Goal: Information Seeking & Learning: Check status

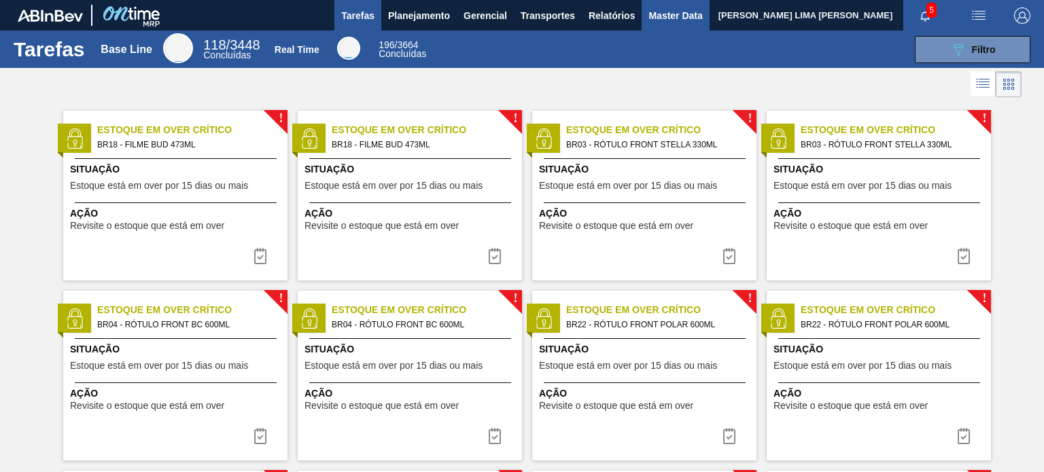
click at [663, 7] on span "Master Data" at bounding box center [675, 15] width 54 height 16
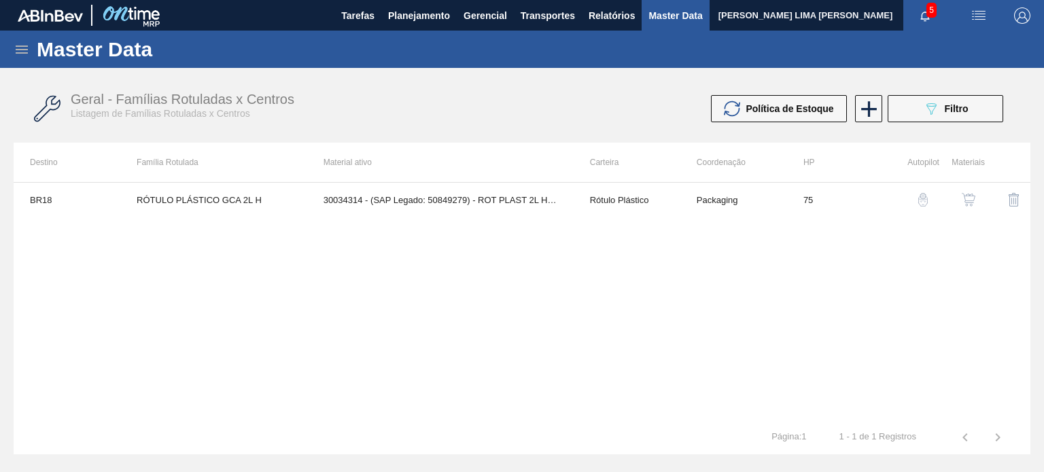
click at [22, 55] on icon at bounding box center [22, 49] width 16 height 16
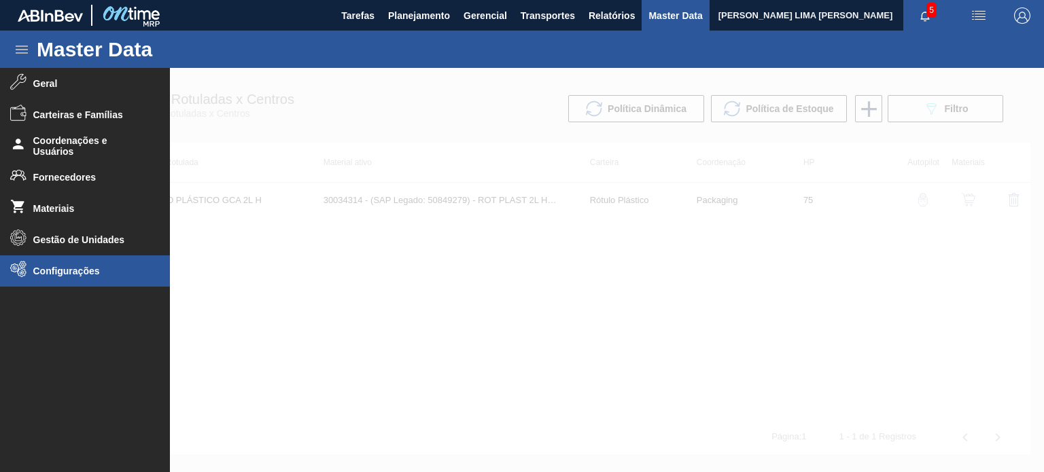
click at [56, 264] on li "Configurações" at bounding box center [85, 271] width 170 height 31
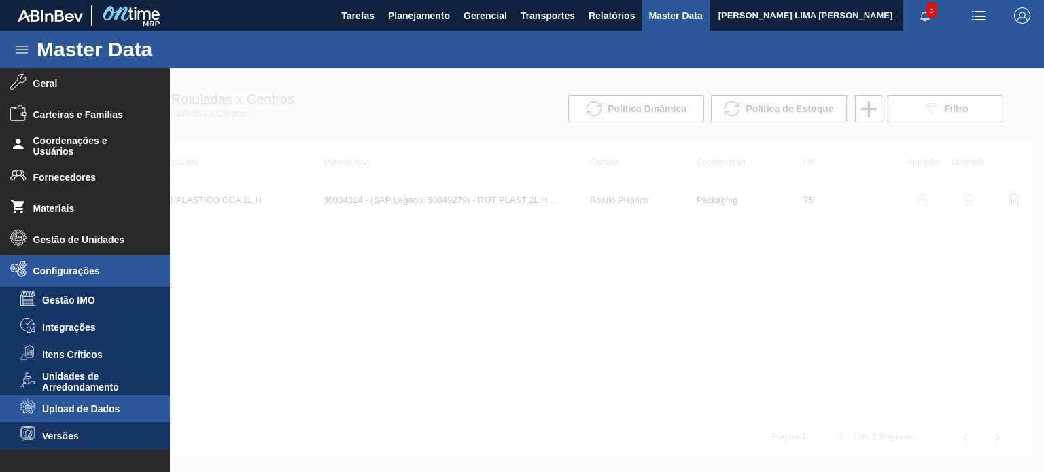
click at [97, 413] on span "Upload de Dados" at bounding box center [94, 409] width 105 height 11
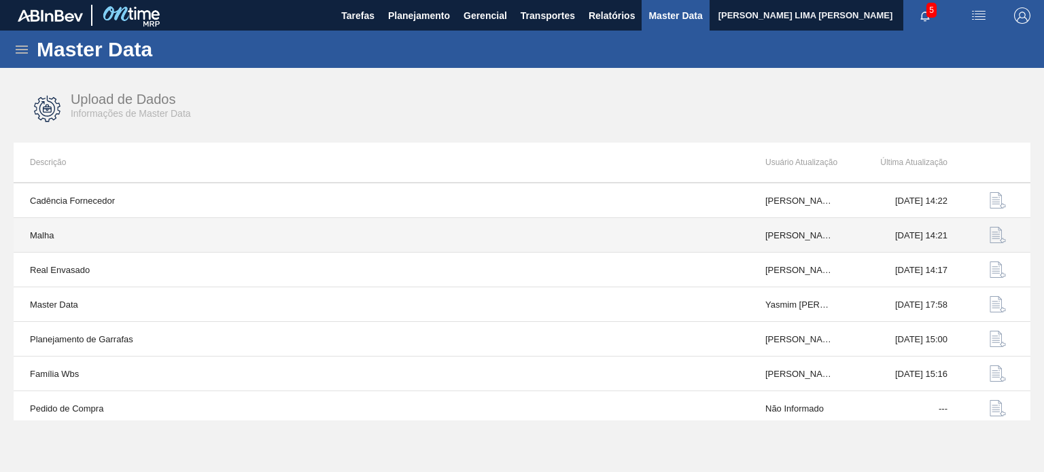
scroll to position [141, 0]
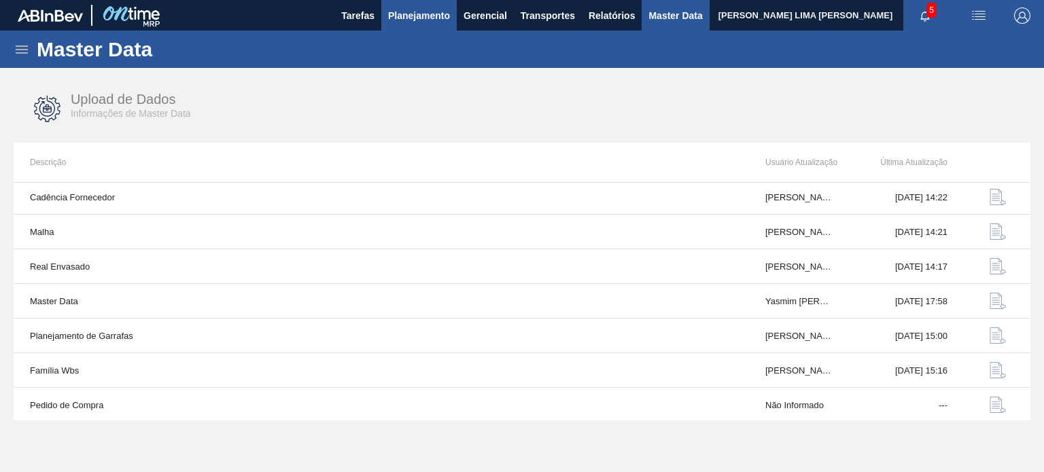
click at [403, 10] on span "Planejamento" at bounding box center [419, 15] width 62 height 16
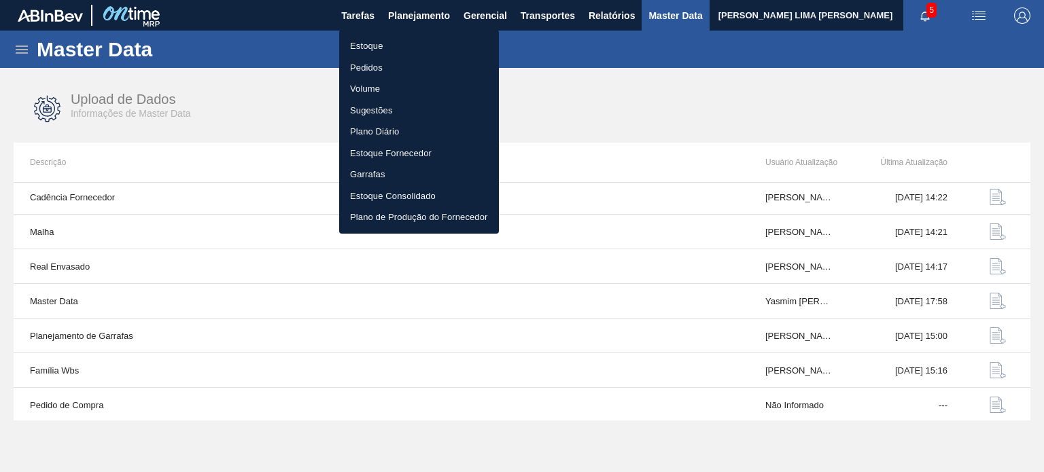
click at [381, 46] on li "Estoque" at bounding box center [419, 46] width 160 height 22
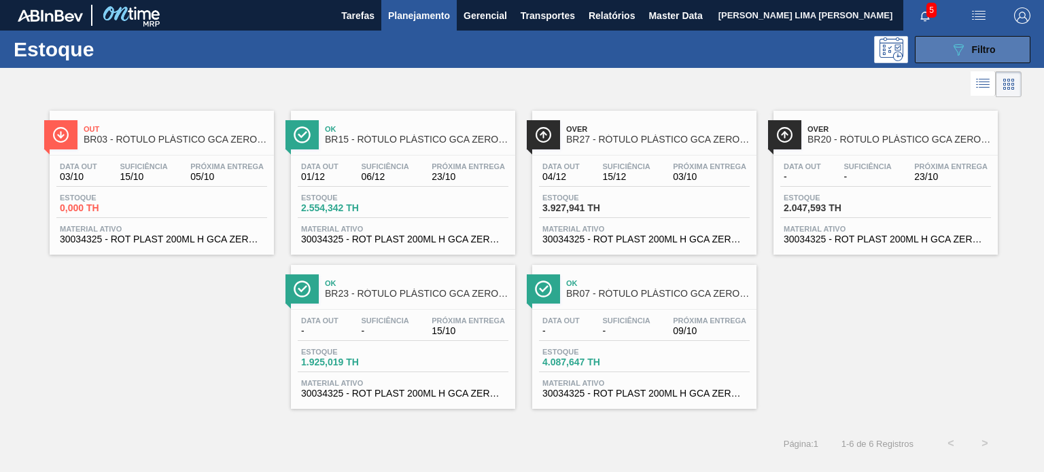
click at [970, 62] on button "089F7B8B-B2A5-4AFE-B5C0-19BA573D28AC Filtro" at bounding box center [973, 49] width 116 height 27
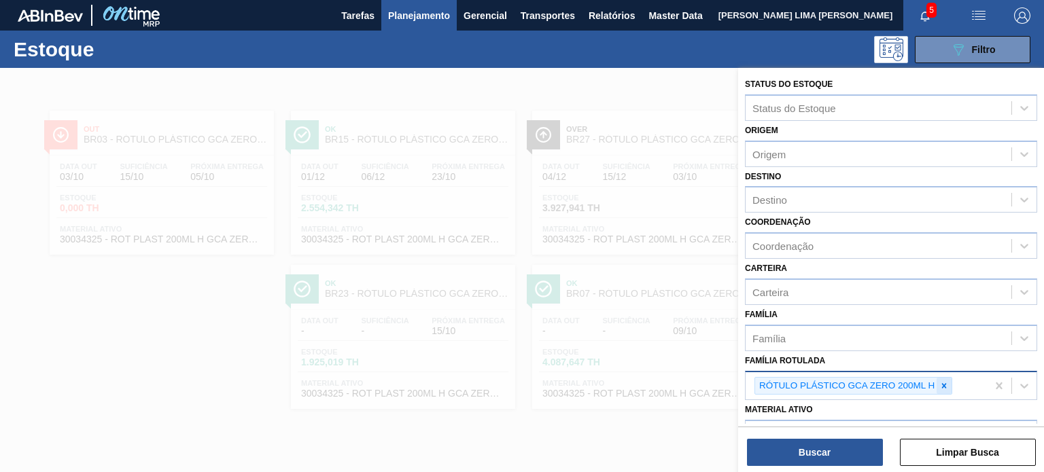
click at [942, 378] on div at bounding box center [944, 386] width 15 height 17
paste Rotulada "RÓTULO BACK BC 355ML"
type Rotulada "RÓTULO BACK BC 355ML"
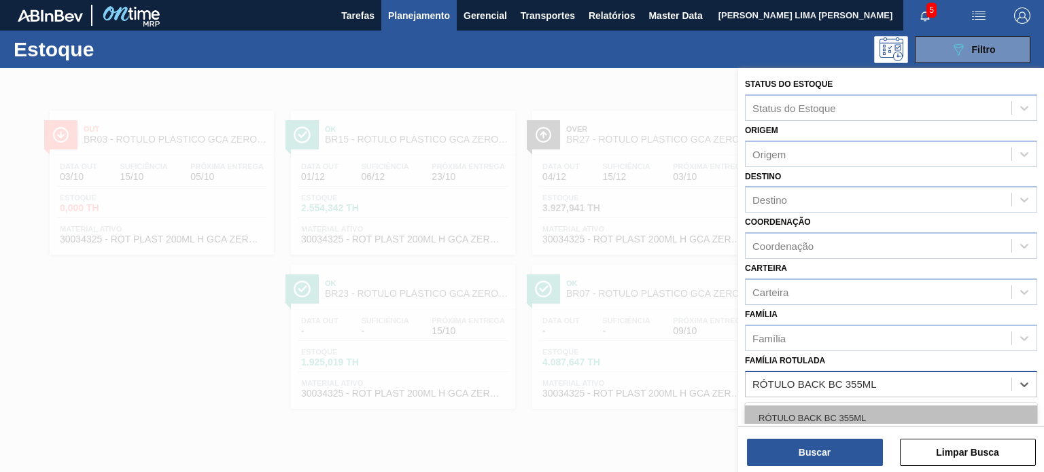
click at [883, 421] on div "RÓTULO BACK BC 355ML" at bounding box center [891, 418] width 292 height 25
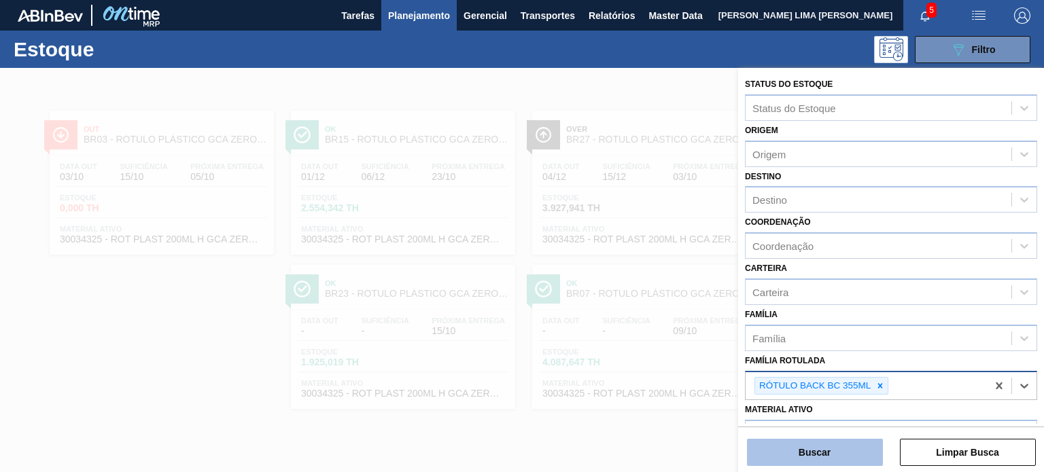
click at [844, 445] on button "Buscar" at bounding box center [815, 452] width 136 height 27
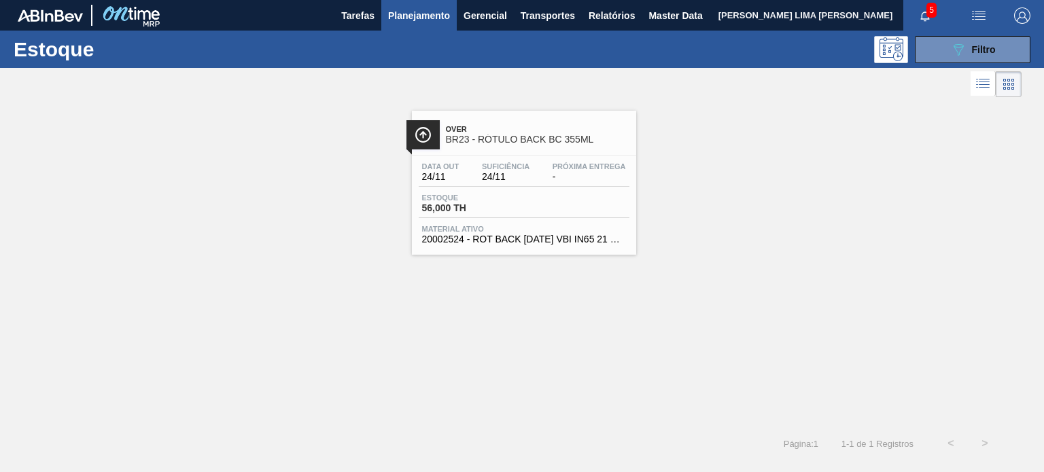
click at [472, 179] on div "Data out 24/11 Suficiência 24/11 Próxima Entrega -" at bounding box center [524, 174] width 211 height 24
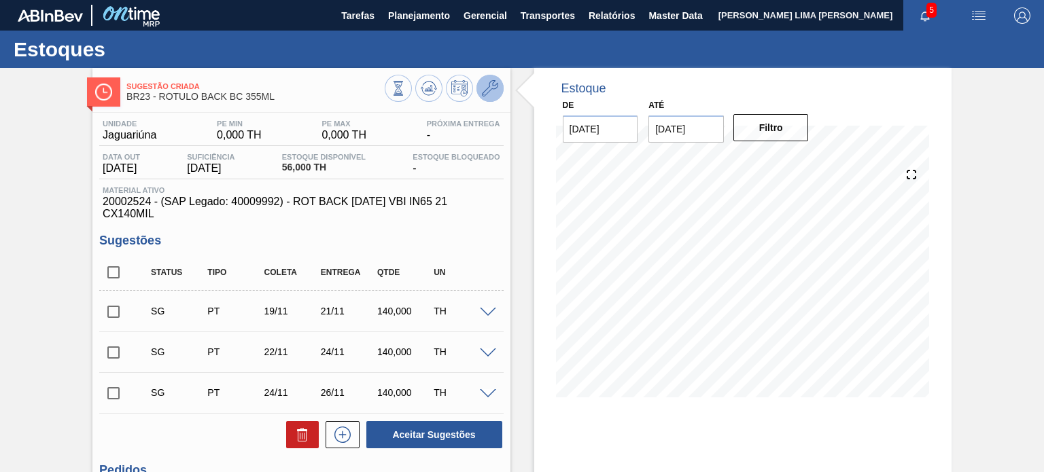
click at [492, 93] on icon at bounding box center [490, 88] width 16 height 16
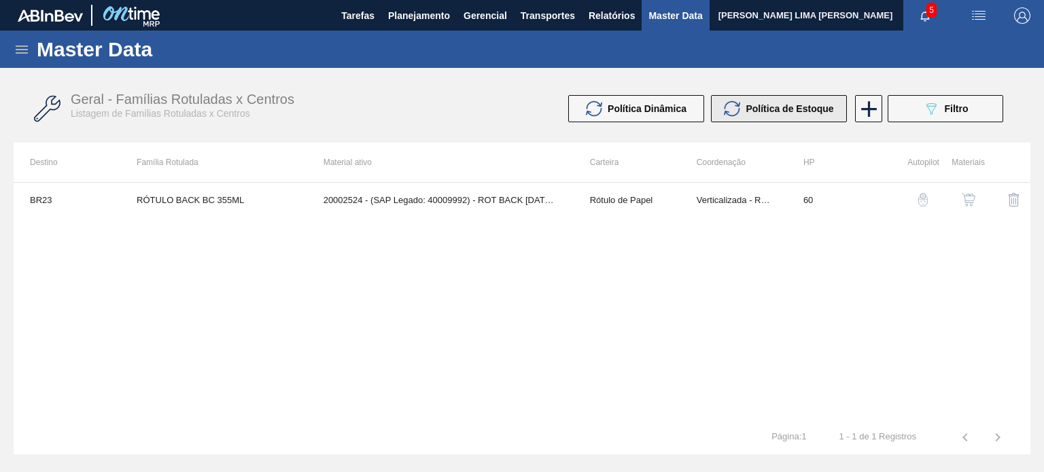
click at [758, 107] on span "Política de Estoque" at bounding box center [790, 108] width 88 height 11
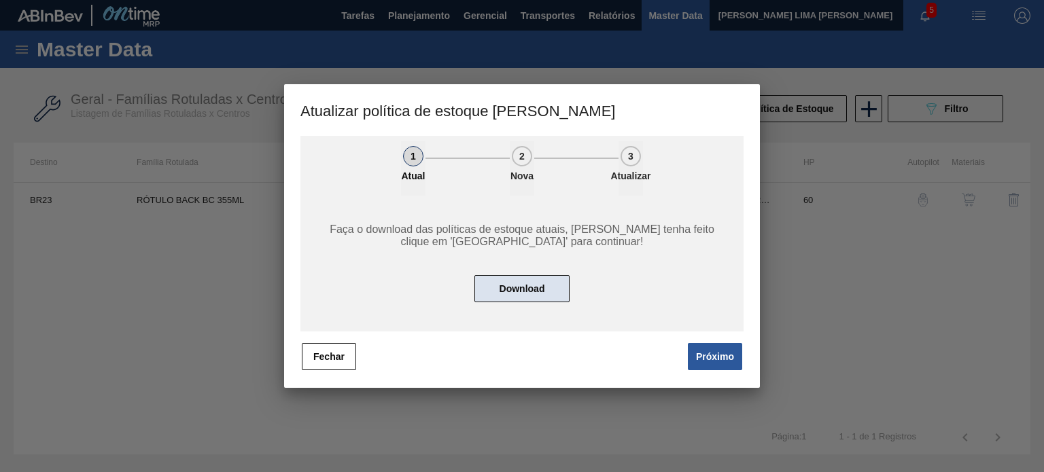
click at [544, 280] on button "Download" at bounding box center [521, 288] width 95 height 27
click at [332, 365] on button "Fechar" at bounding box center [329, 356] width 54 height 27
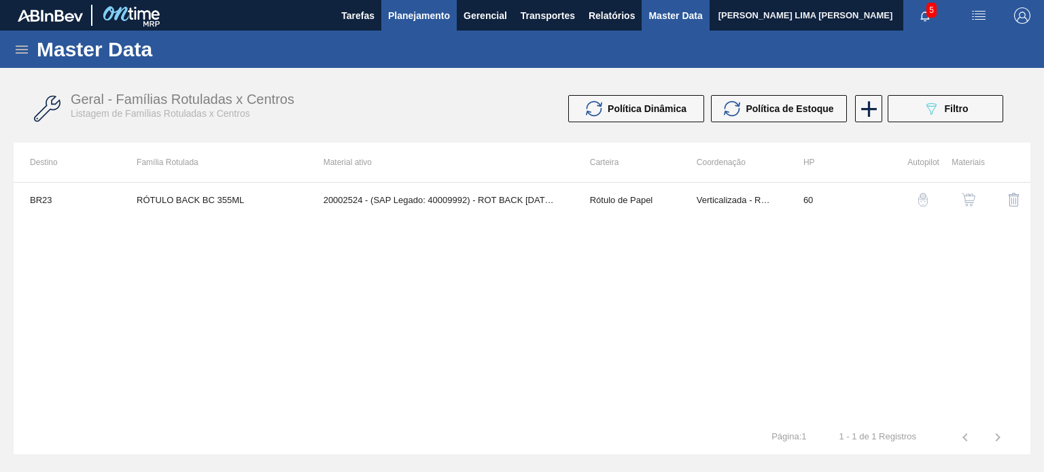
click at [428, 14] on span "Planejamento" at bounding box center [419, 15] width 62 height 16
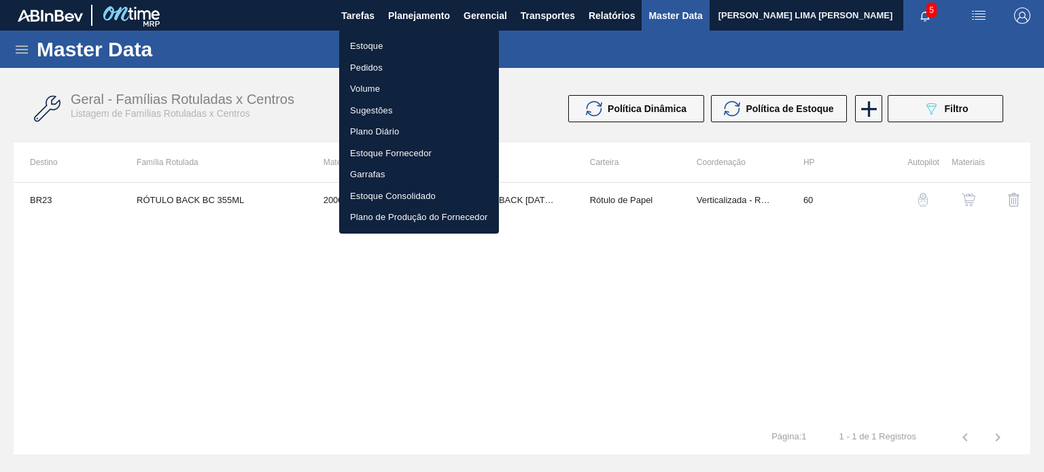
click at [400, 44] on li "Estoque" at bounding box center [419, 46] width 160 height 22
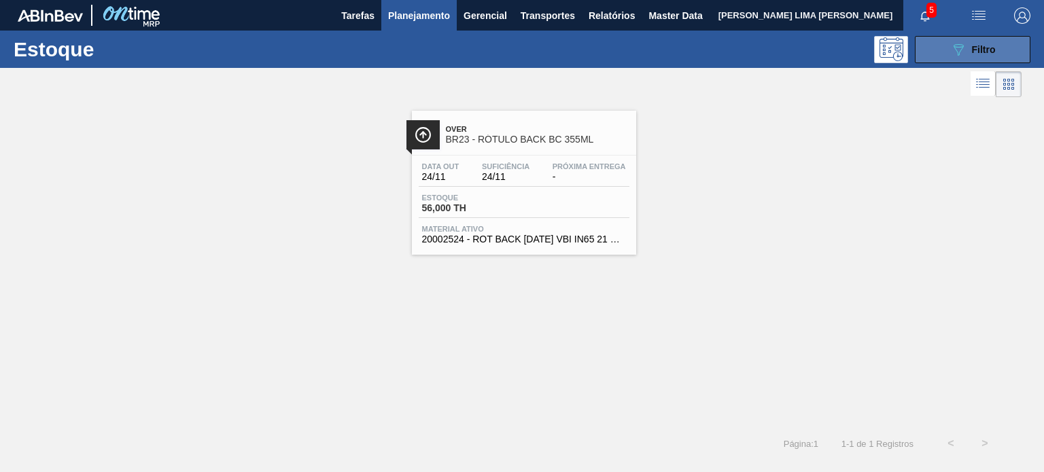
click at [933, 52] on button "089F7B8B-B2A5-4AFE-B5C0-19BA573D28AC Filtro" at bounding box center [973, 49] width 116 height 27
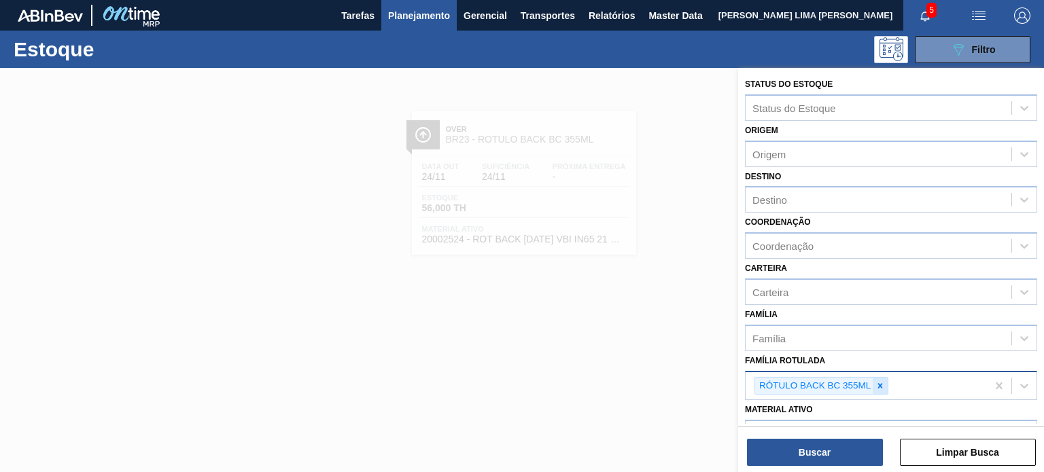
click at [884, 383] on icon at bounding box center [880, 386] width 10 height 10
type Rotulada "gca 1l h"
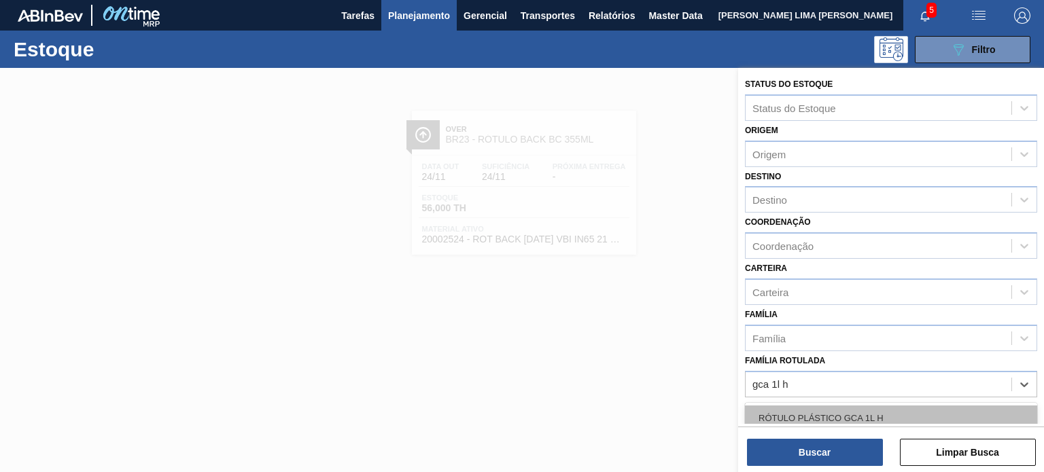
click at [831, 423] on div "RÓTULO PLÁSTICO GCA 1L H" at bounding box center [891, 418] width 292 height 25
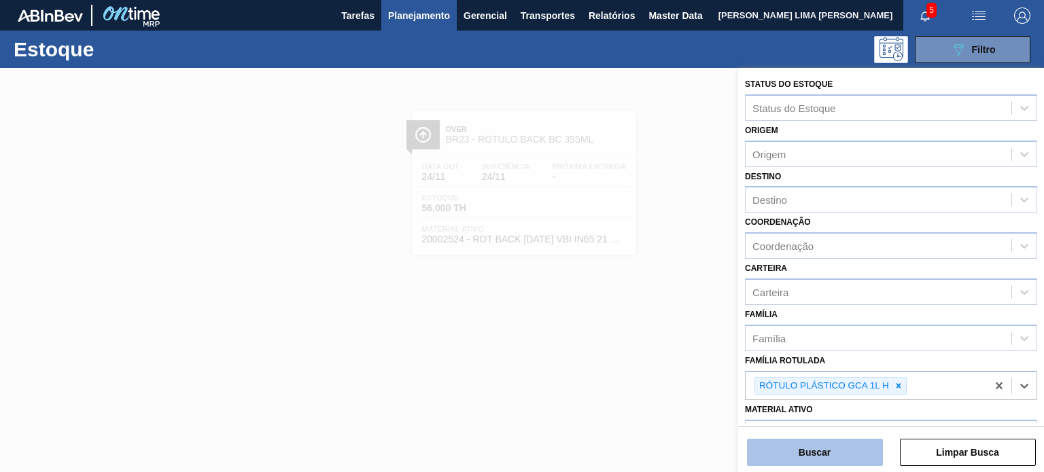
click at [832, 446] on button "Buscar" at bounding box center [815, 452] width 136 height 27
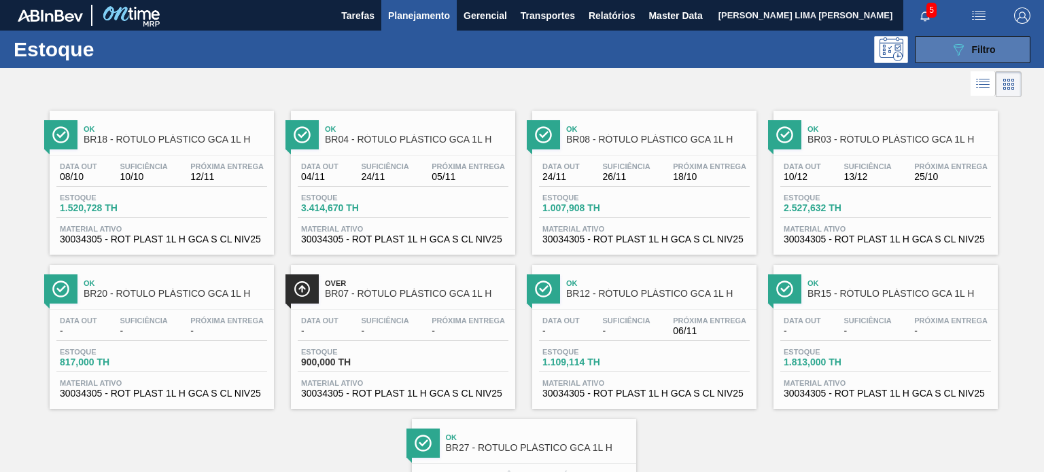
click at [950, 48] on icon "089F7B8B-B2A5-4AFE-B5C0-19BA573D28AC" at bounding box center [958, 49] width 16 height 16
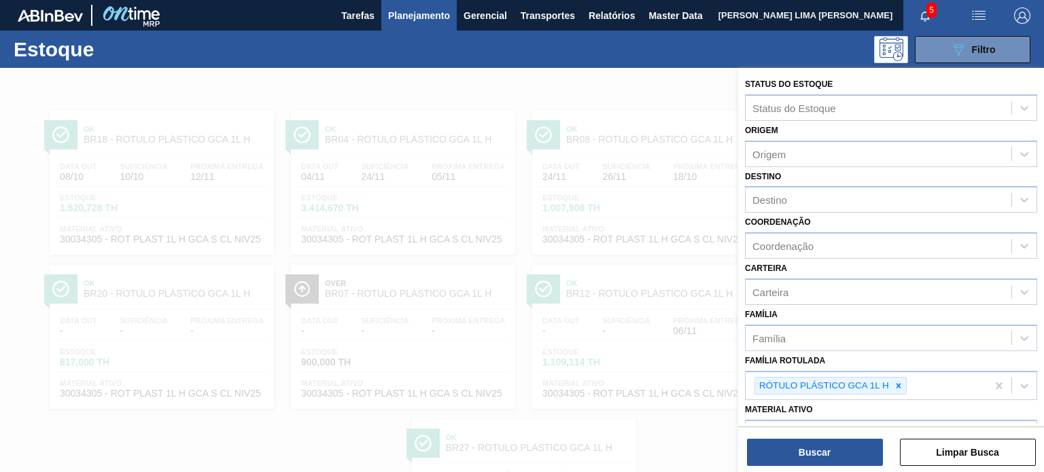
click at [681, 136] on div at bounding box center [522, 304] width 1044 height 472
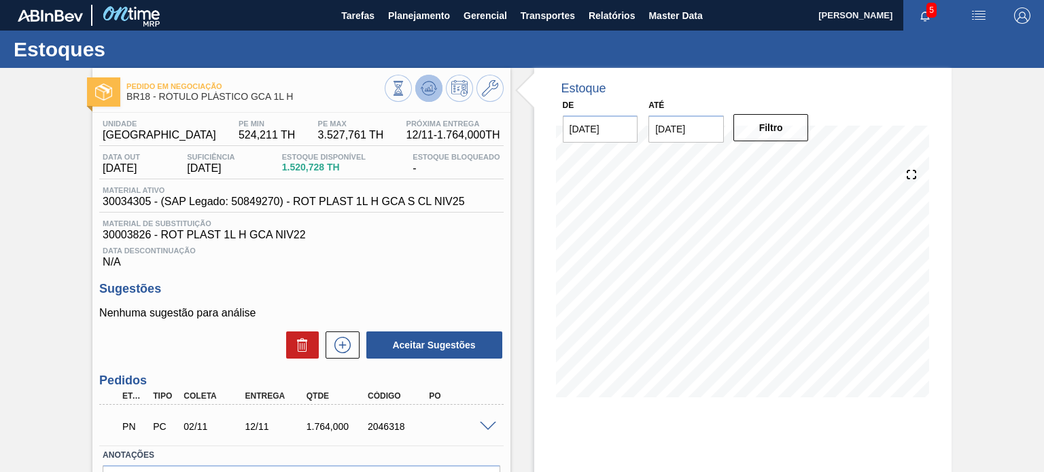
click at [424, 78] on button at bounding box center [428, 88] width 27 height 27
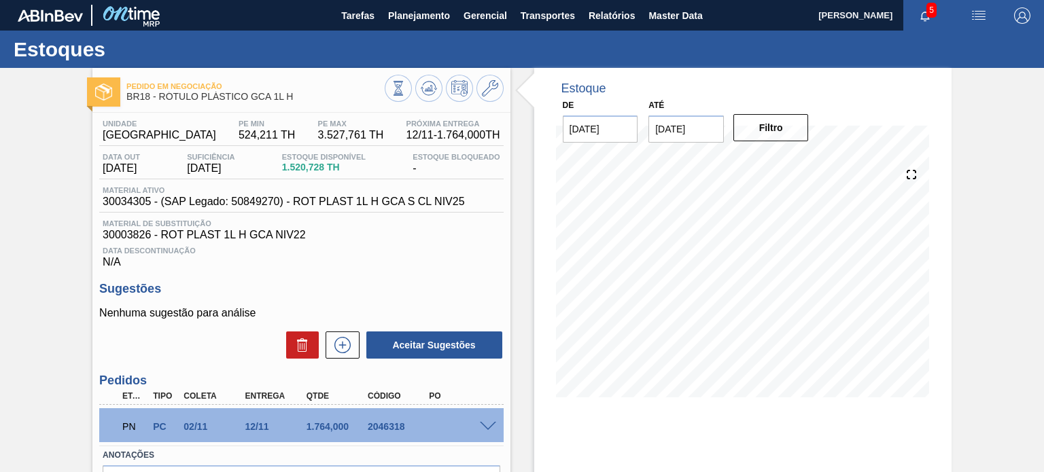
click at [266, 99] on span "BR18 - RÓTULO PLÁSTICO GCA 1L H" at bounding box center [255, 97] width 258 height 10
click at [287, 99] on span "BR18 - RÓTULO PLÁSTICO GCA 1L H" at bounding box center [255, 97] width 258 height 10
click at [487, 77] on button at bounding box center [489, 88] width 27 height 27
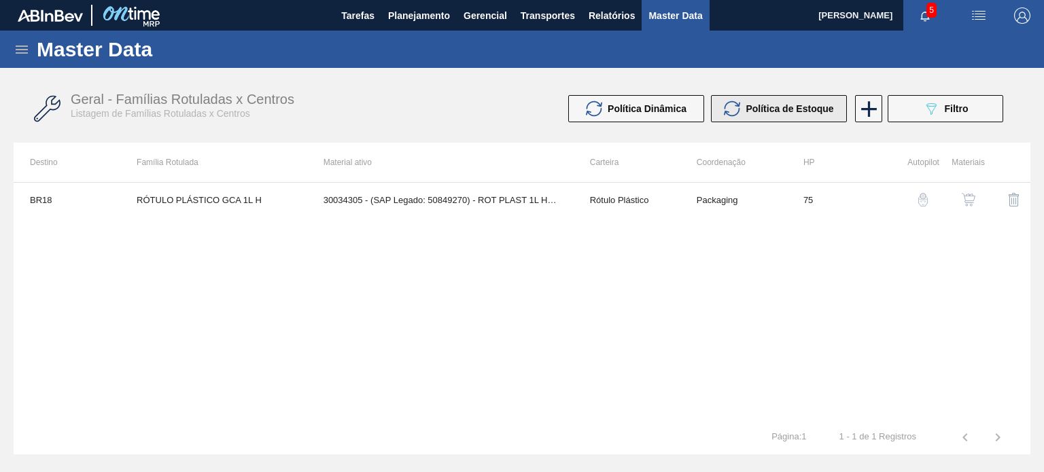
click at [806, 106] on span "Política de Estoque" at bounding box center [790, 108] width 88 height 11
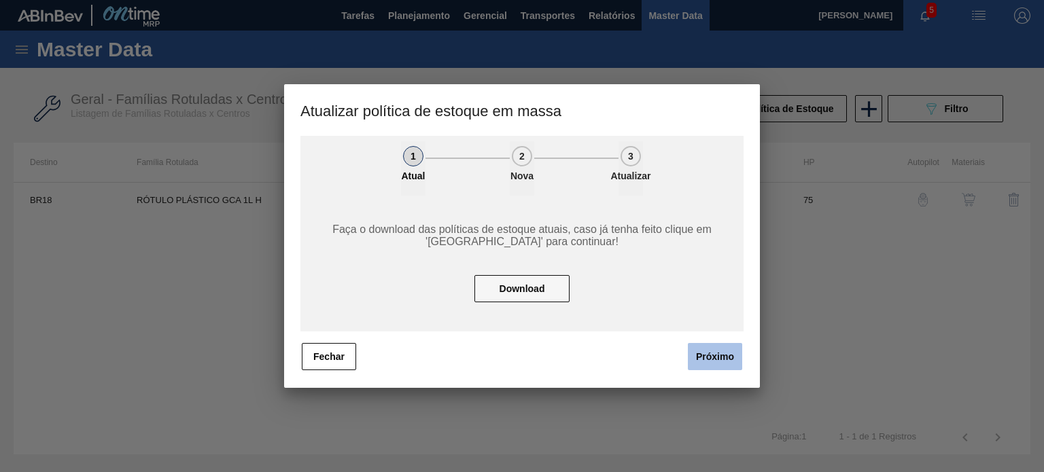
click at [702, 355] on button "Próximo" at bounding box center [715, 356] width 54 height 27
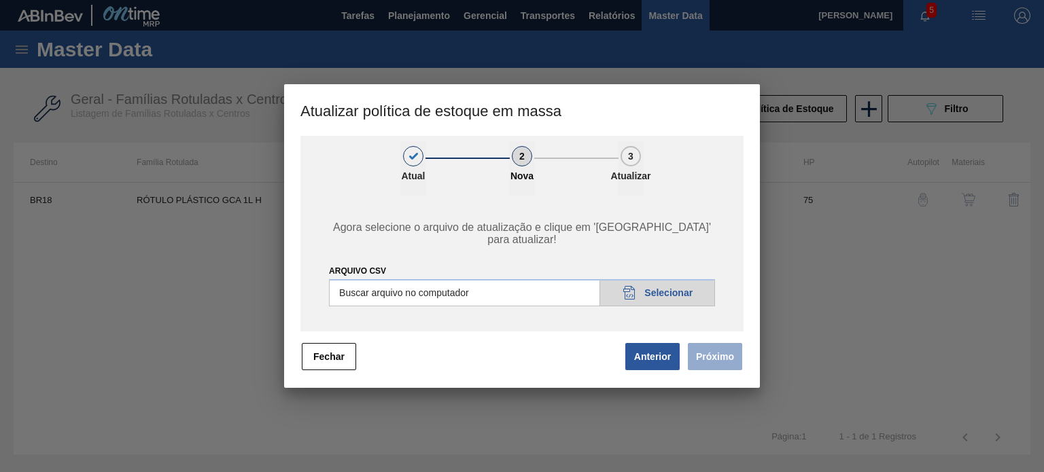
click at [642, 285] on input "ARQUIVO CSV" at bounding box center [522, 292] width 386 height 27
type input "C:\fakepath\POLITICA_DE_ESTOQUE_20251003_133638_1.csv"
click at [710, 358] on button "Próximo" at bounding box center [715, 356] width 54 height 27
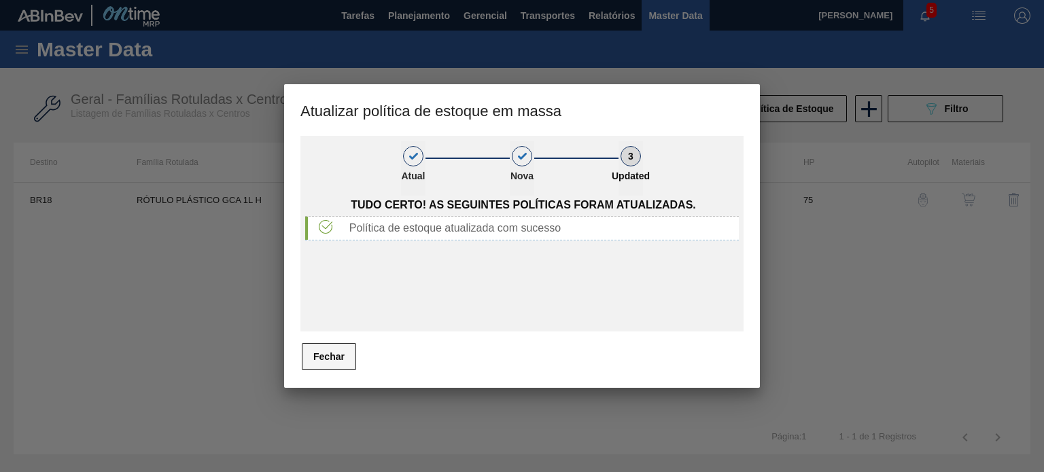
click at [348, 359] on button "Fechar" at bounding box center [329, 356] width 54 height 27
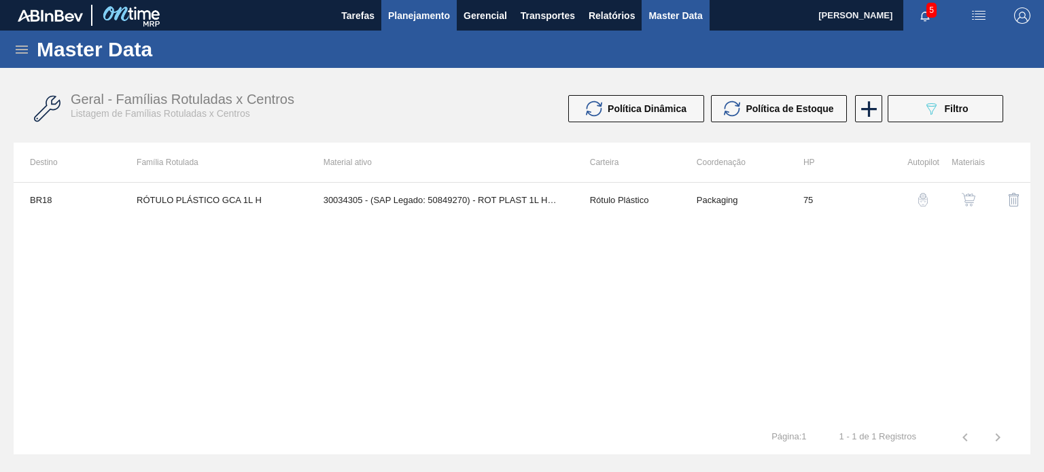
click at [418, 15] on span "Planejamento" at bounding box center [419, 15] width 62 height 16
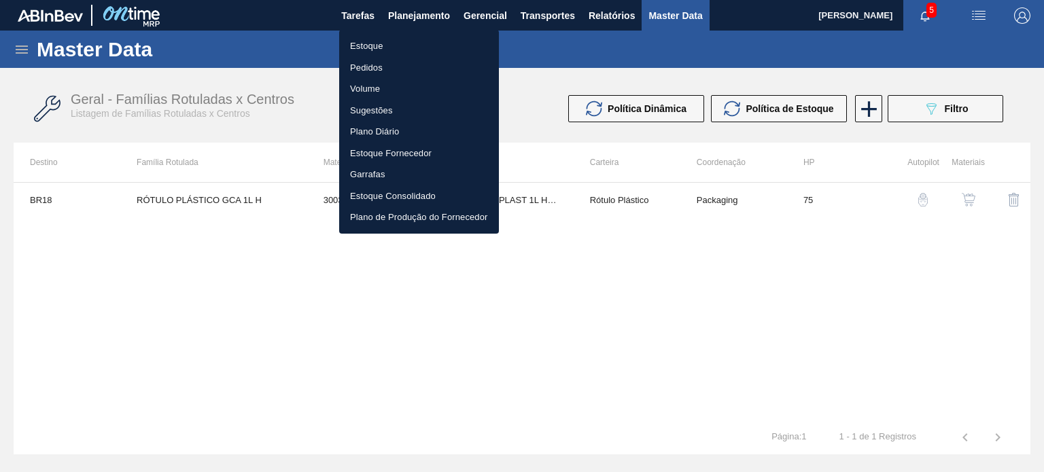
click at [402, 46] on li "Estoque" at bounding box center [419, 46] width 160 height 22
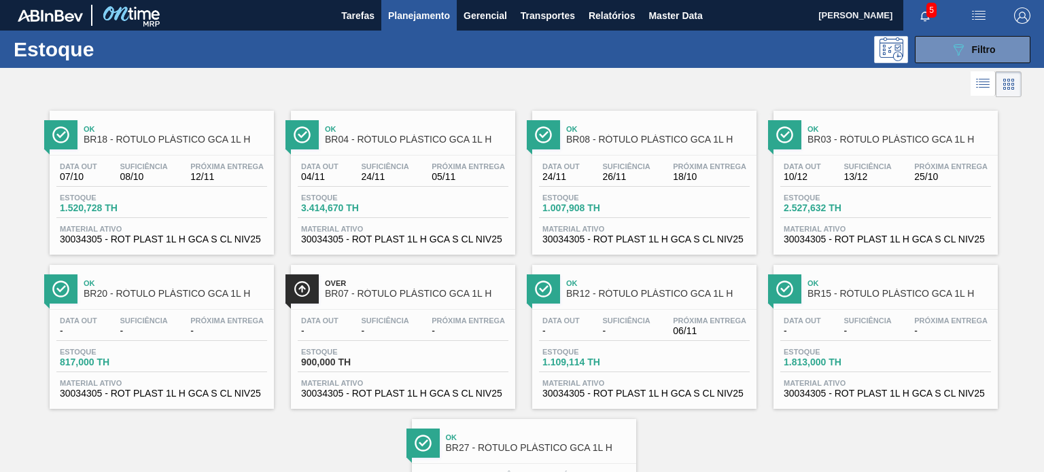
click at [625, 89] on div at bounding box center [511, 84] width 1022 height 33
click at [941, 65] on div "Estoque 089F7B8B-B2A5-4AFE-B5C0-19BA573D28AC Filtro" at bounding box center [522, 49] width 1044 height 37
click at [941, 60] on button "089F7B8B-B2A5-4AFE-B5C0-19BA573D28AC Filtro" at bounding box center [973, 49] width 116 height 27
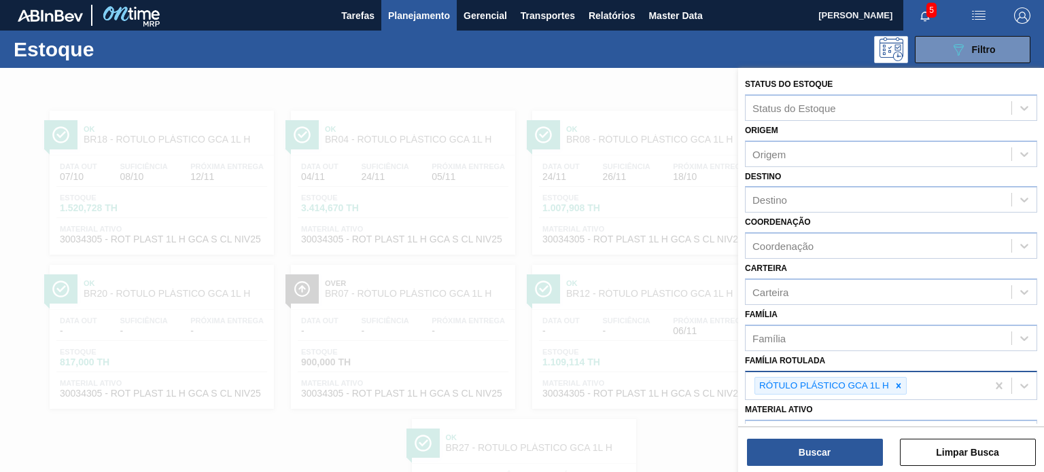
click at [907, 383] on div "RÓTULO PLÁSTICO GCA 1L H" at bounding box center [866, 386] width 241 height 28
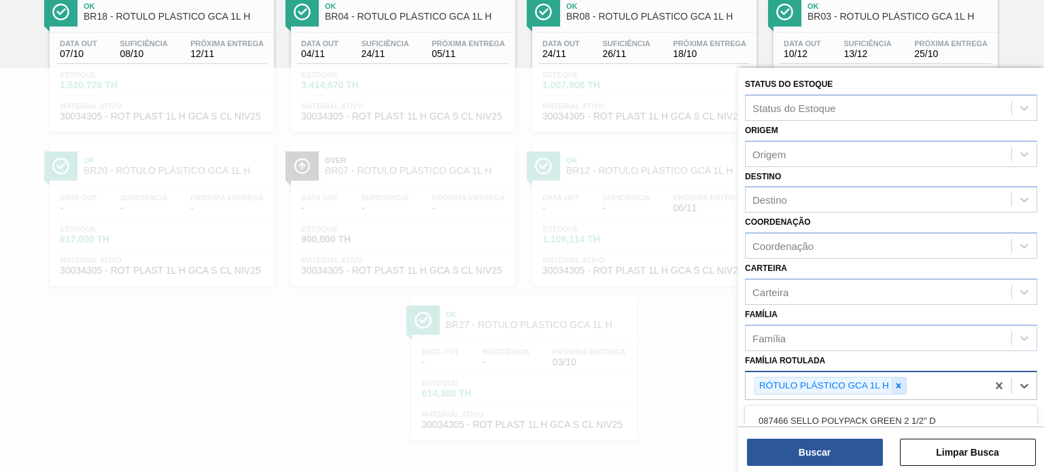
click at [905, 384] on div at bounding box center [898, 386] width 15 height 17
paste Rotulada "RÓTULO FRONT AP 1000ML"
type Rotulada "RÓTULO FRONT AP 1000ML"
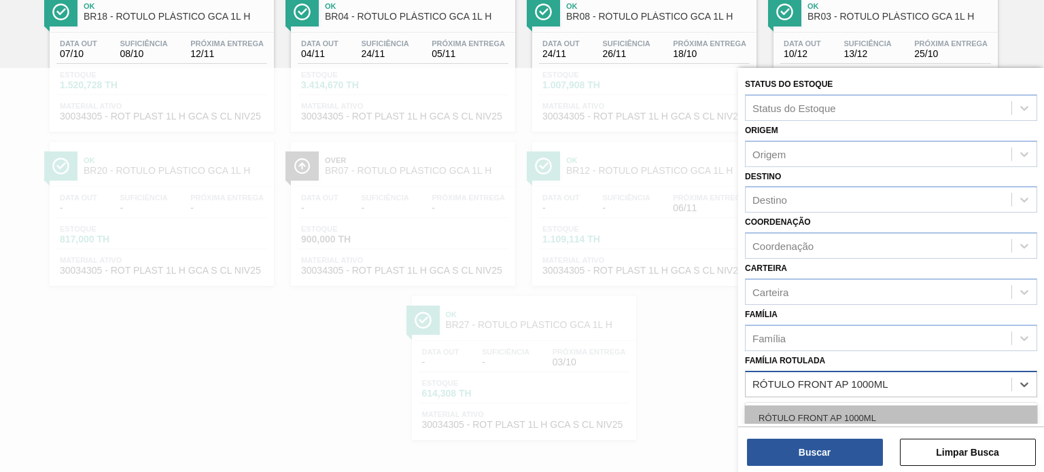
click at [890, 406] on div "RÓTULO FRONT AP 1000ML" at bounding box center [891, 418] width 292 height 25
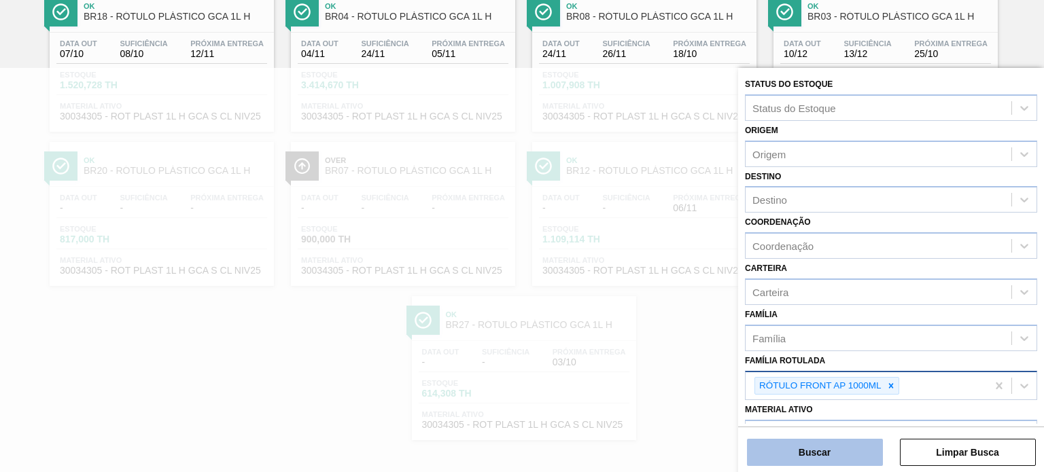
click at [880, 442] on button "Buscar" at bounding box center [815, 452] width 136 height 27
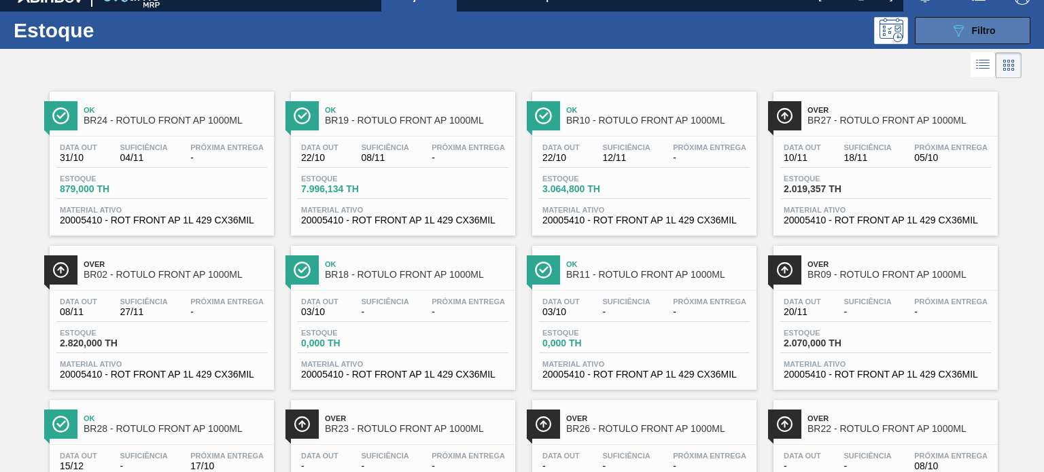
scroll to position [0, 0]
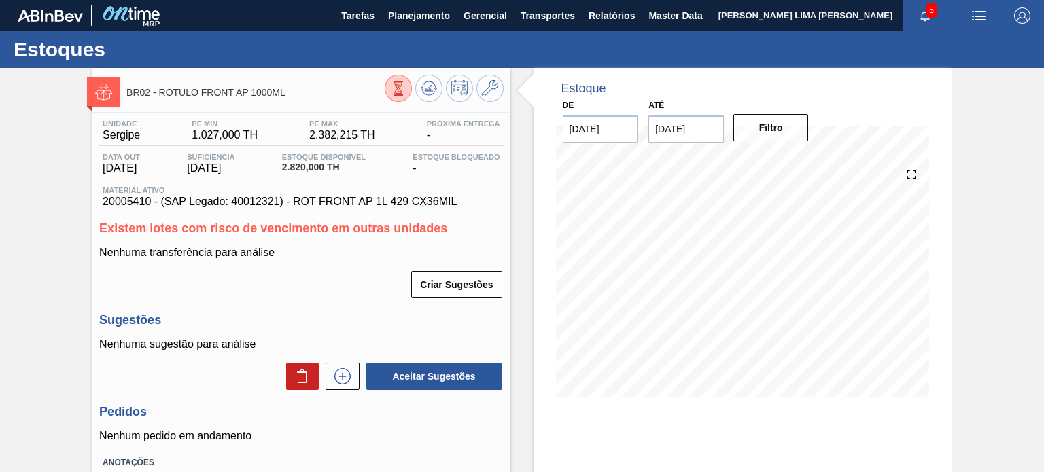
click at [214, 134] on span "1.027,000 TH" at bounding box center [225, 135] width 66 height 12
click at [439, 89] on button at bounding box center [428, 88] width 27 height 27
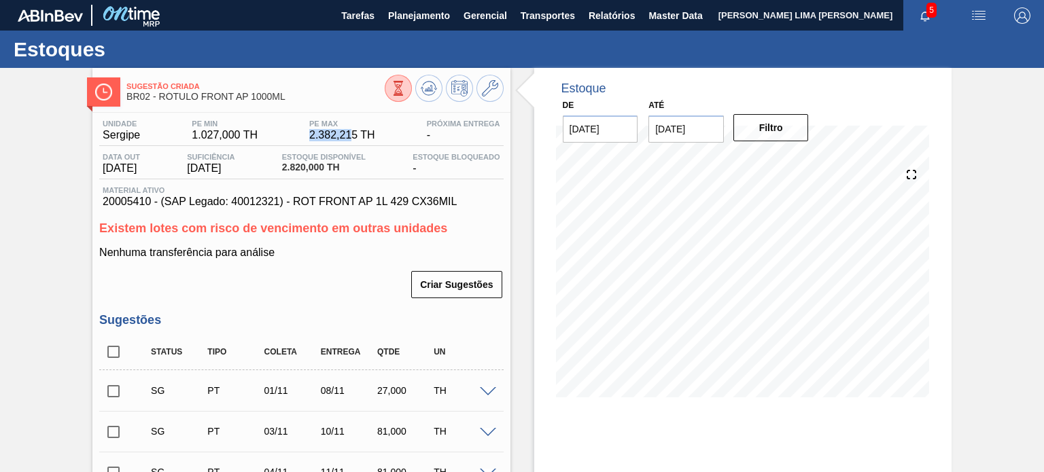
drag, startPoint x: 307, startPoint y: 135, endPoint x: 353, endPoint y: 138, distance: 47.0
click at [353, 138] on div "PE MAX 2.382,215 TH" at bounding box center [342, 131] width 73 height 22
click at [353, 138] on span "2.382,215 TH" at bounding box center [342, 135] width 66 height 12
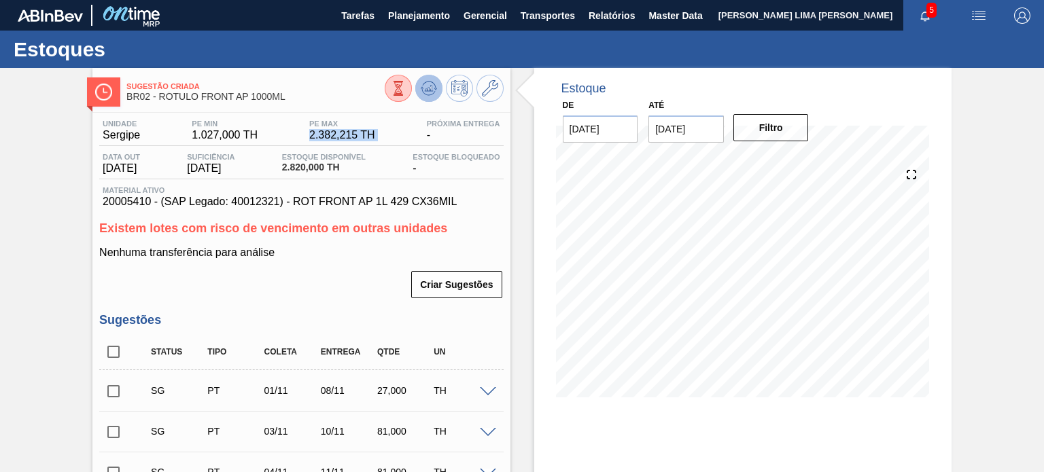
click at [432, 85] on icon at bounding box center [429, 88] width 16 height 16
click at [491, 82] on icon at bounding box center [490, 88] width 16 height 16
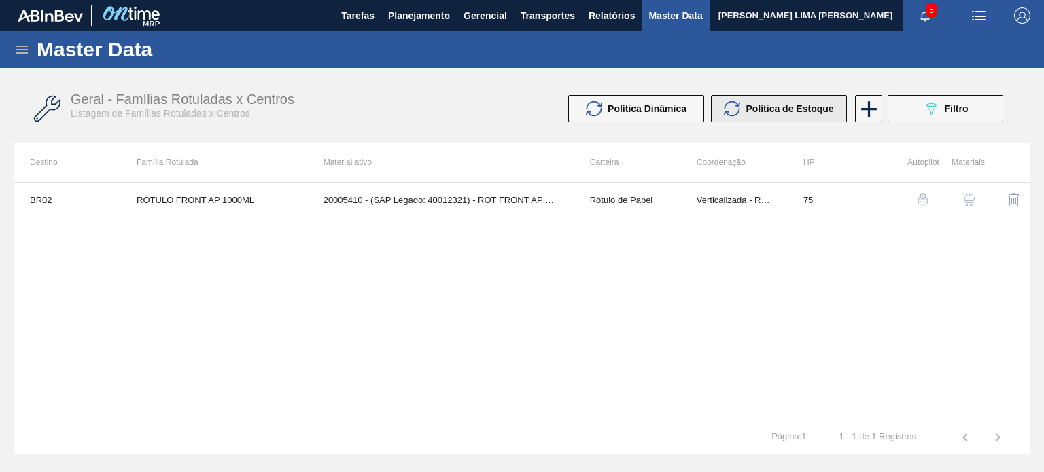
click at [796, 114] on span "Política de Estoque" at bounding box center [790, 108] width 88 height 11
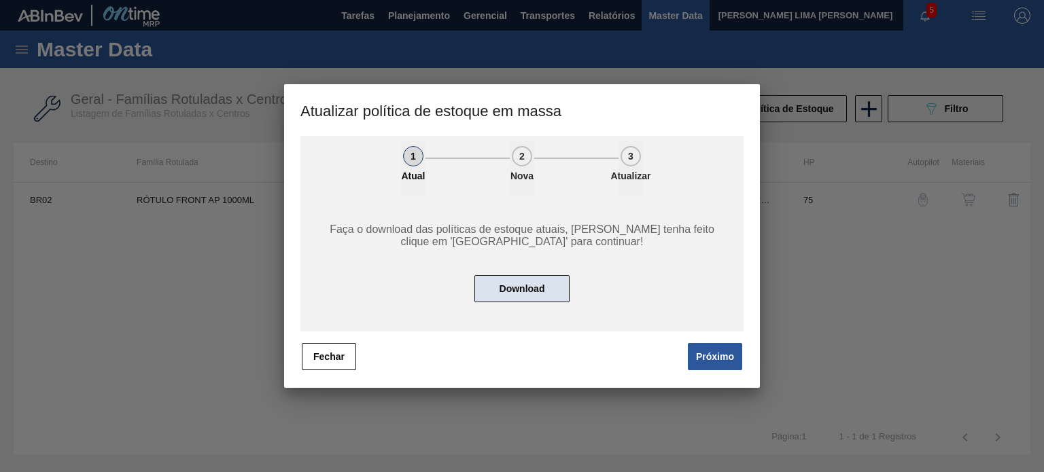
click at [491, 284] on button "Download" at bounding box center [521, 288] width 95 height 27
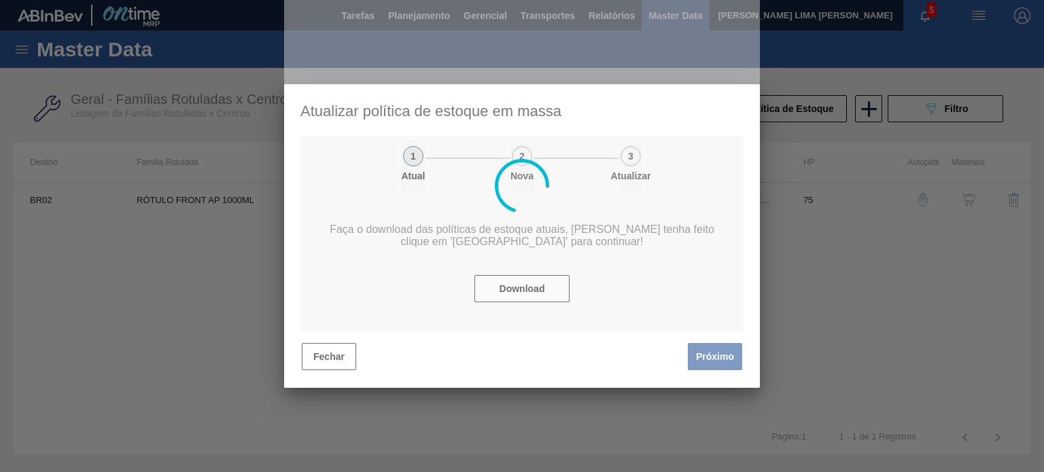
click at [653, 329] on div at bounding box center [522, 186] width 476 height 404
click at [694, 335] on div at bounding box center [522, 186] width 476 height 404
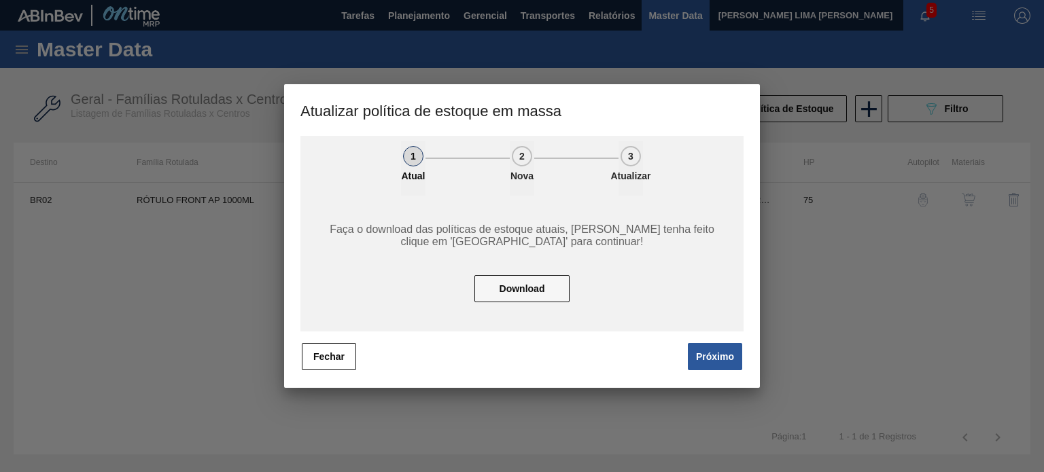
click at [710, 351] on button "Próximo" at bounding box center [715, 356] width 54 height 27
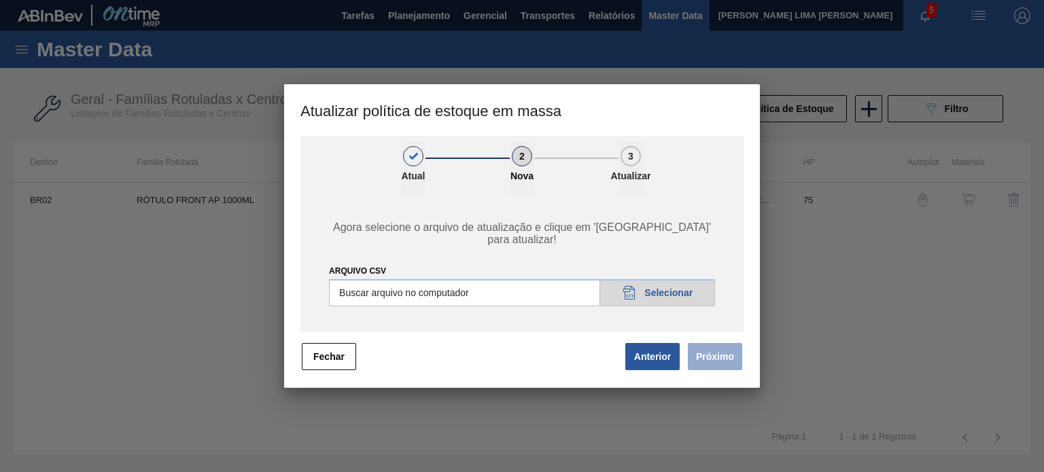
click at [632, 287] on input "ARQUIVO CSV" at bounding box center [522, 292] width 386 height 27
type input "C:\fakepath\POLITICA_DE_ESTOQUE_20251003_133638_1.csv"
click at [716, 364] on button "Próximo" at bounding box center [715, 356] width 54 height 27
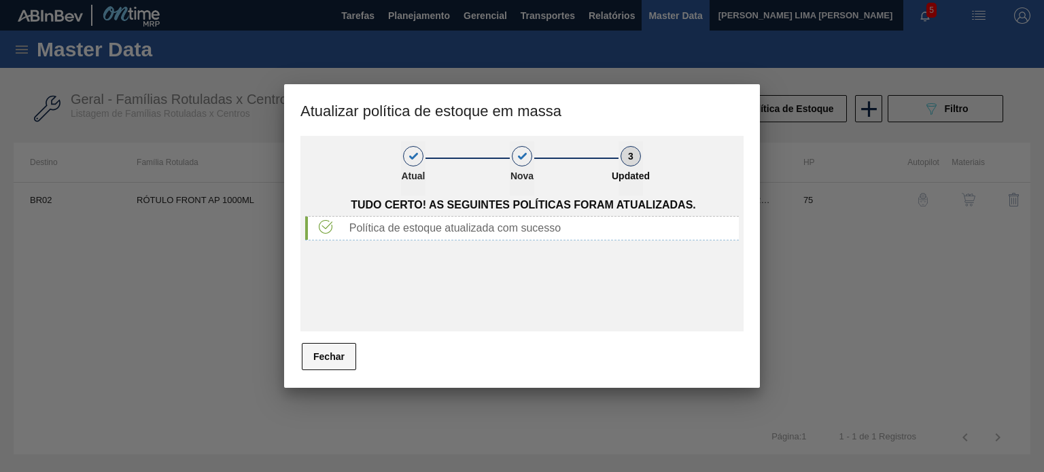
click at [320, 365] on button "Fechar" at bounding box center [329, 356] width 54 height 27
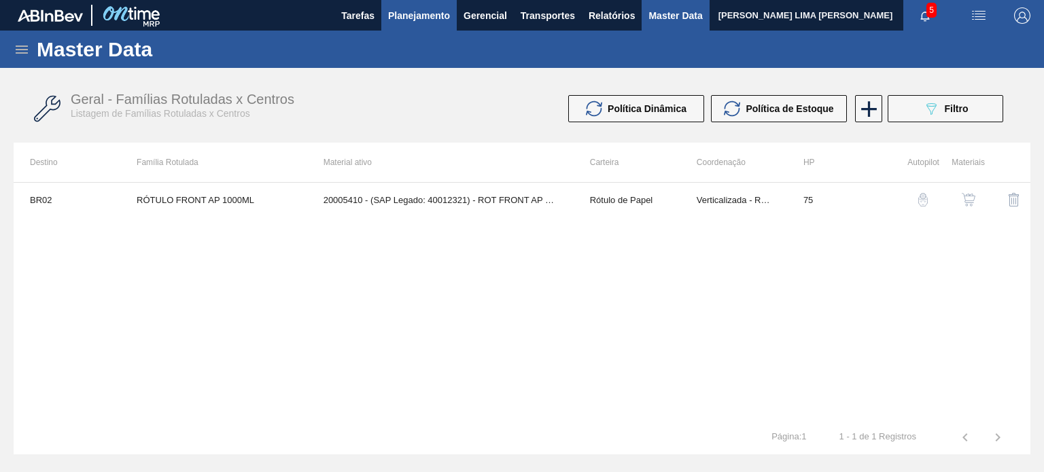
click at [409, 19] on span "Planejamento" at bounding box center [419, 15] width 62 height 16
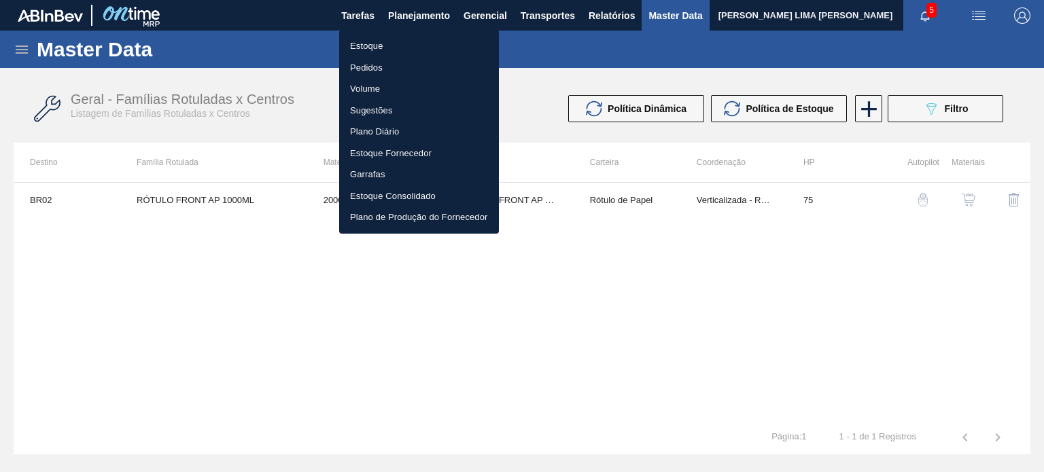
click at [392, 48] on li "Estoque" at bounding box center [419, 46] width 160 height 22
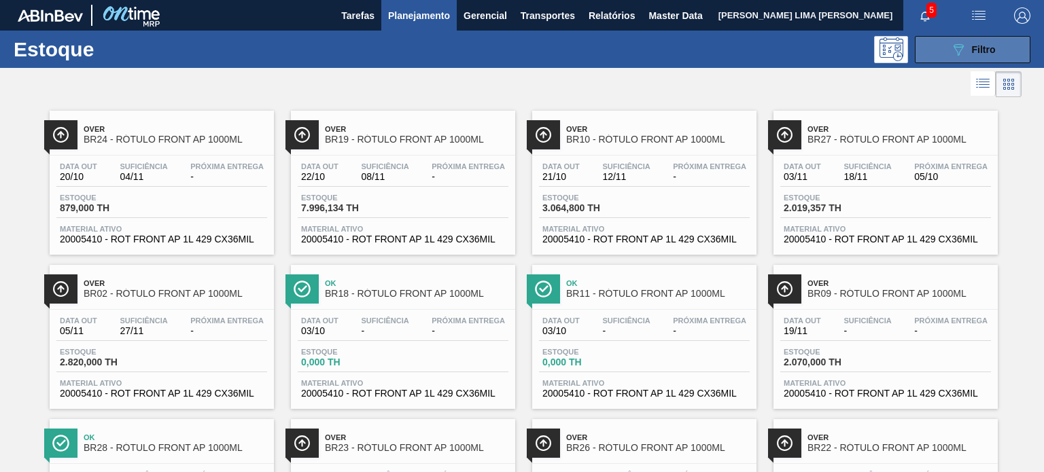
click at [930, 51] on button "089F7B8B-B2A5-4AFE-B5C0-19BA573D28AC Filtro" at bounding box center [973, 49] width 116 height 27
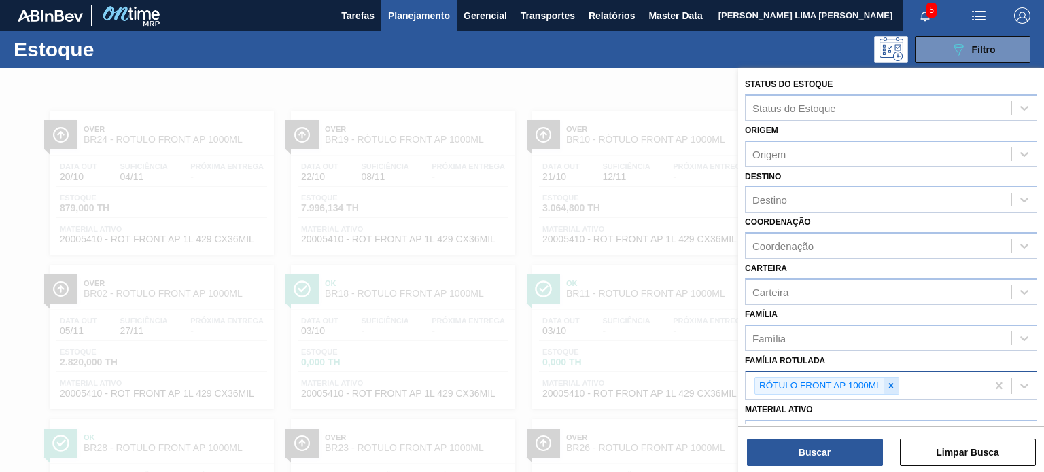
click at [890, 385] on icon at bounding box center [891, 386] width 10 height 10
paste Rotulada "RÓTULO FRONT BC 300ML"
type Rotulada "RÓTULO FRONT BC 300ML"
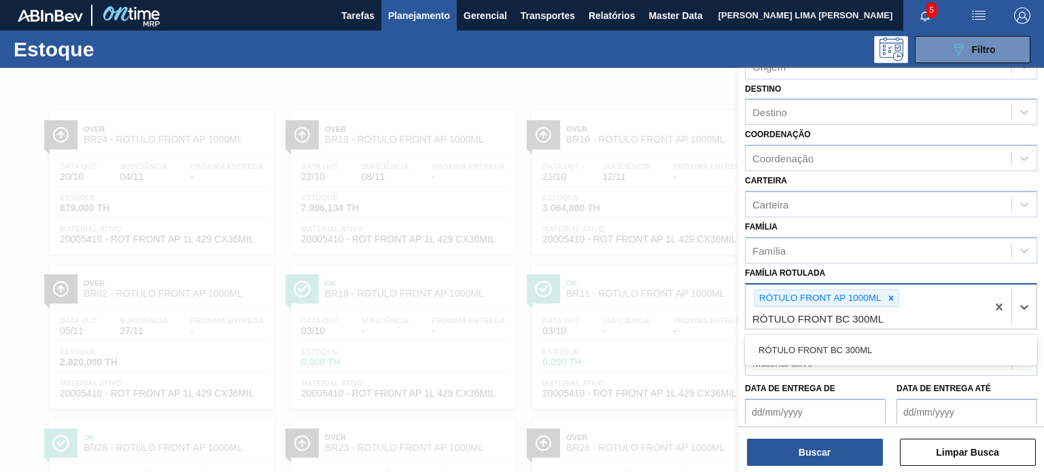
scroll to position [136, 0]
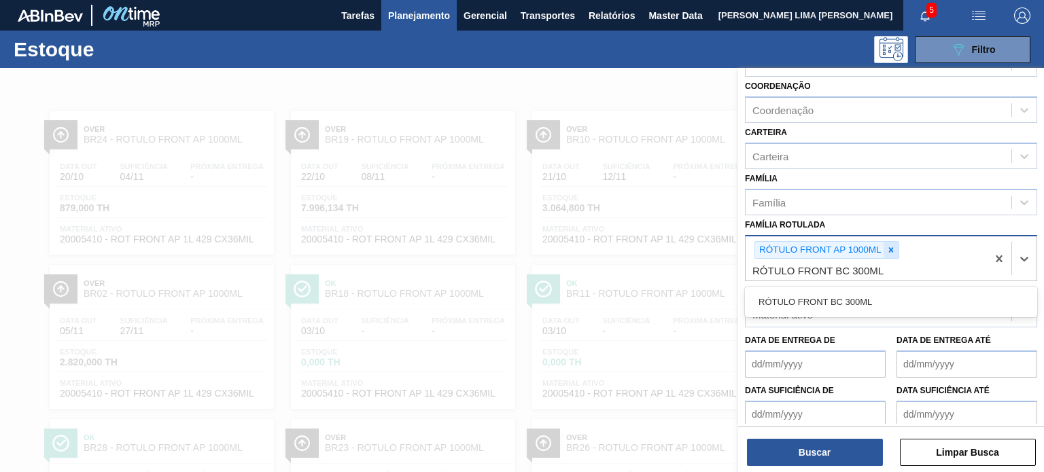
click at [891, 250] on icon at bounding box center [891, 250] width 10 height 10
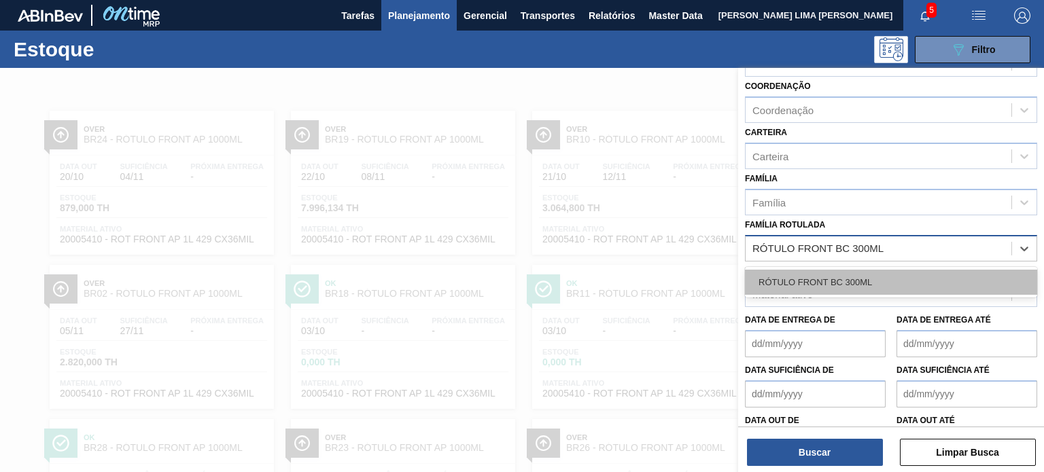
click at [878, 271] on div "RÓTULO FRONT BC 300ML" at bounding box center [891, 282] width 292 height 25
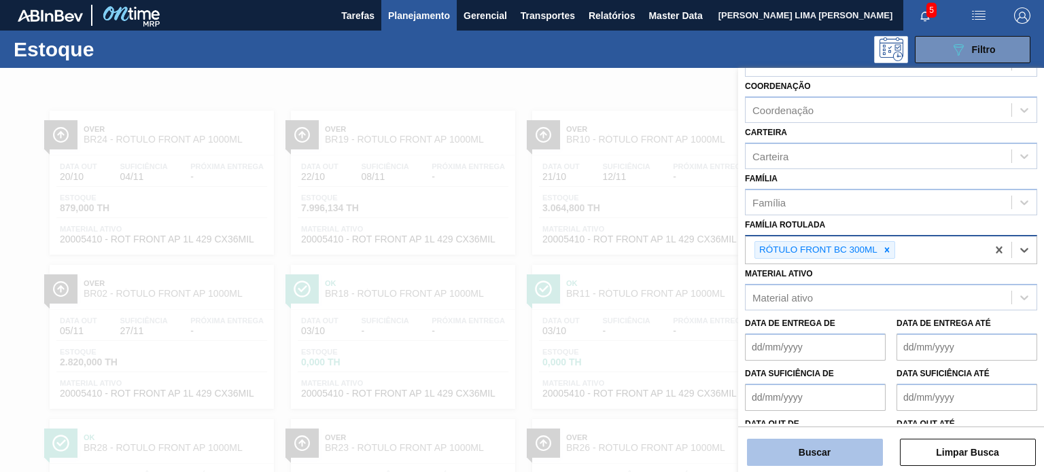
click at [855, 445] on button "Buscar" at bounding box center [815, 452] width 136 height 27
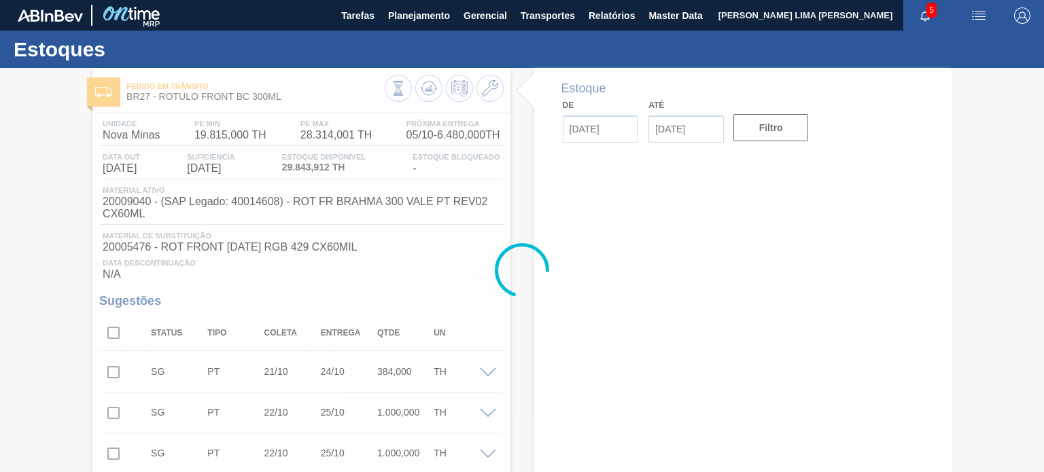
type input "[DATE]"
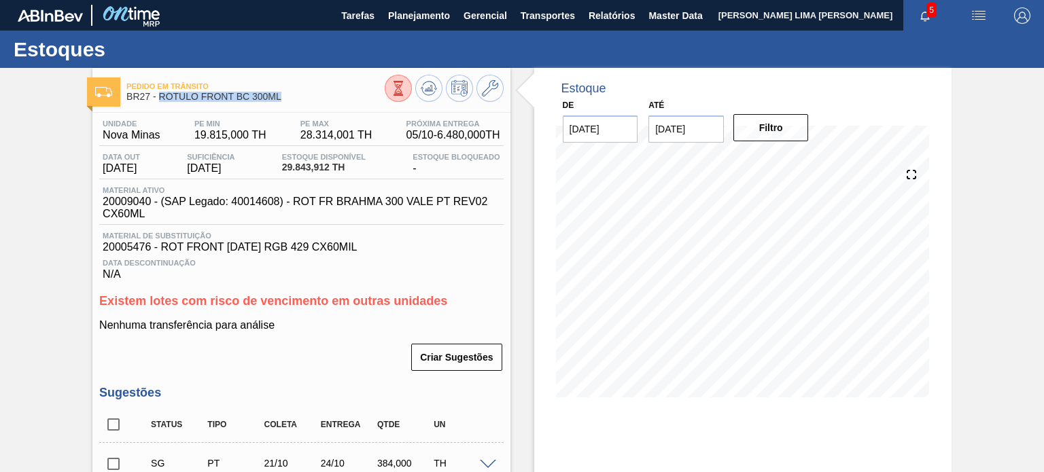
drag, startPoint x: 285, startPoint y: 103, endPoint x: 160, endPoint y: 107, distance: 124.4
click at [160, 107] on div "Pedido em Trânsito BR27 - RÓTULO FRONT BC 300ML" at bounding box center [255, 92] width 258 height 31
copy span "RÓTULO FRONT BC 300ML"
click at [201, 133] on span "19.815,000 TH" at bounding box center [230, 135] width 72 height 12
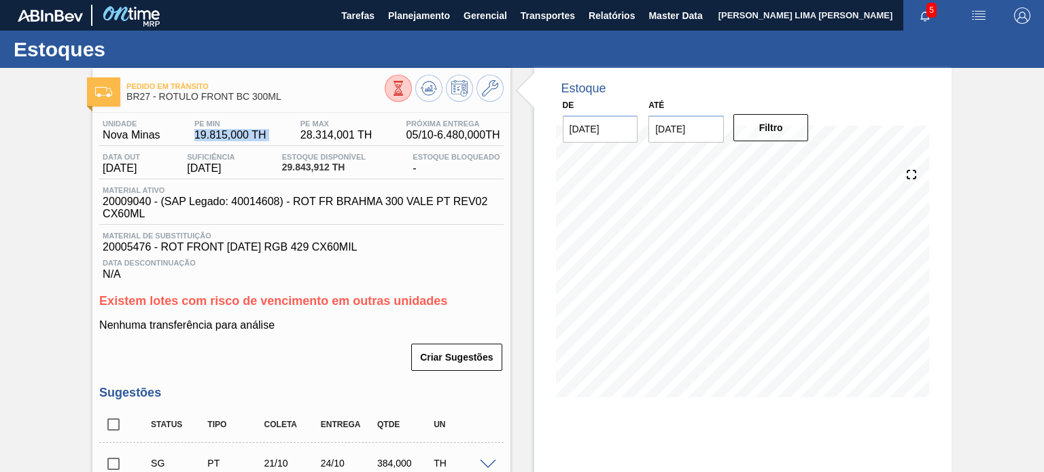
click at [201, 133] on span "19.815,000 TH" at bounding box center [230, 135] width 72 height 12
click at [421, 99] on button at bounding box center [428, 88] width 27 height 27
click at [479, 86] on button at bounding box center [489, 88] width 27 height 27
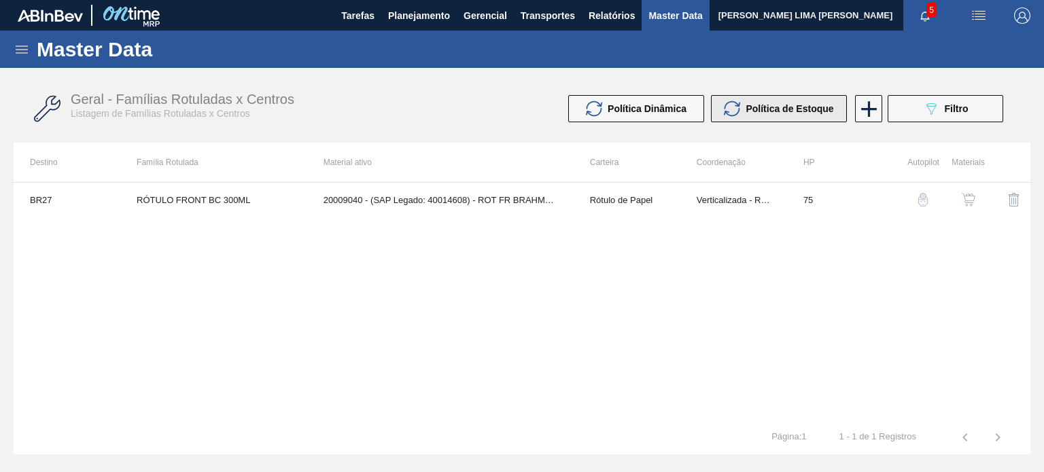
click at [761, 111] on span "Política de Estoque" at bounding box center [790, 108] width 88 height 11
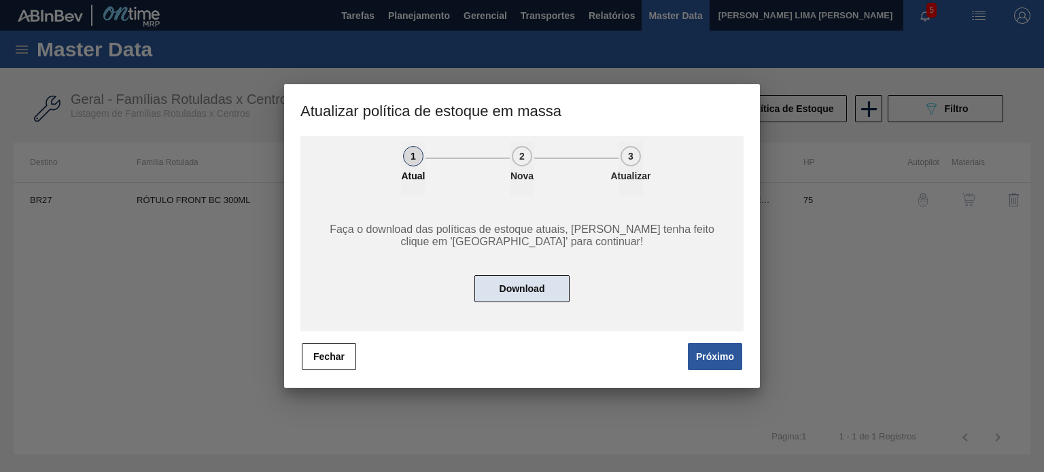
click at [521, 280] on button "Download" at bounding box center [521, 288] width 95 height 27
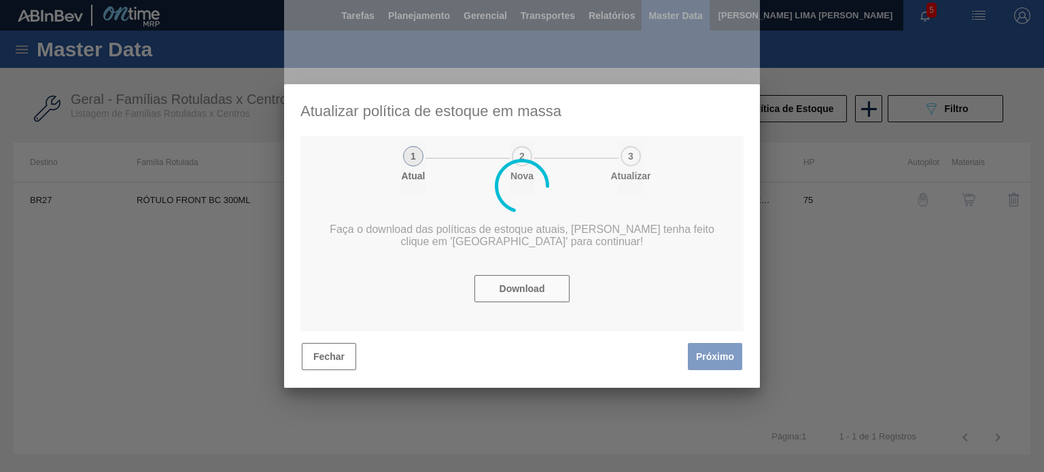
click at [699, 342] on div at bounding box center [522, 186] width 476 height 404
click at [715, 355] on div at bounding box center [522, 186] width 476 height 404
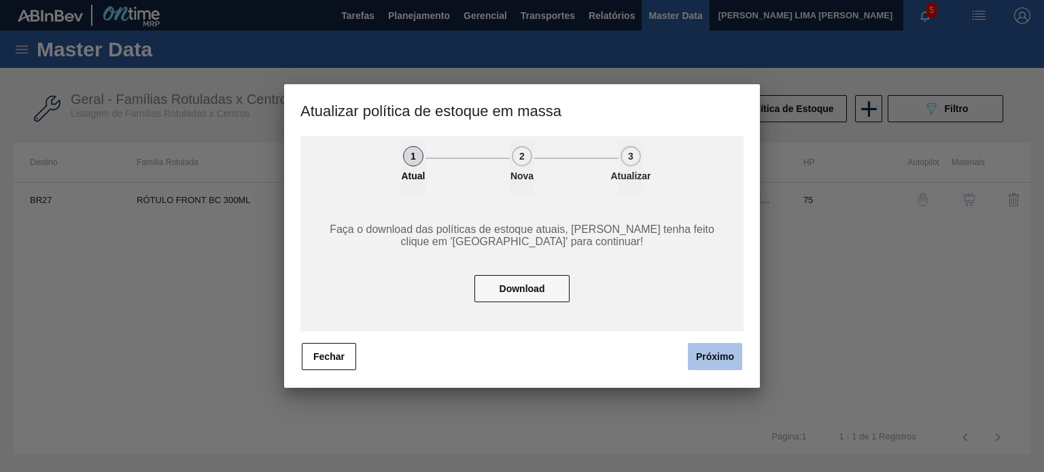
click at [714, 355] on button "Próximo" at bounding box center [715, 356] width 54 height 27
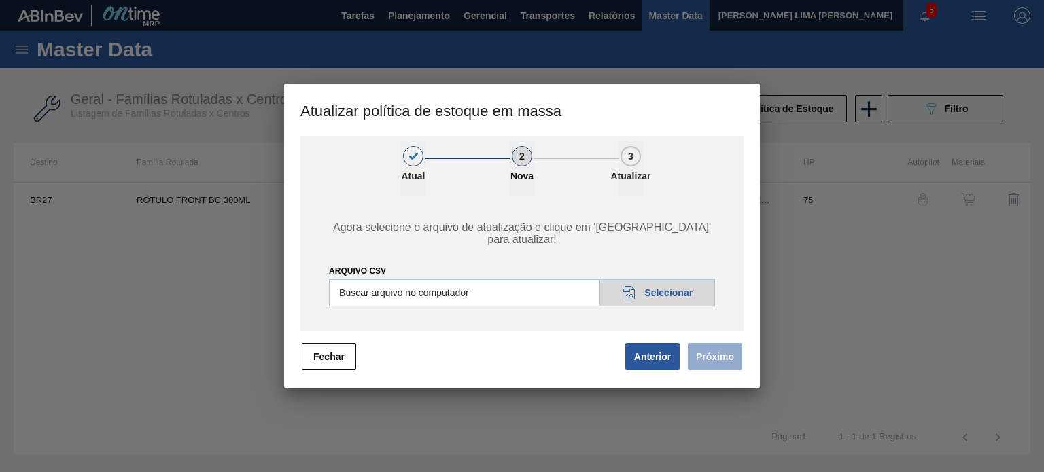
click at [647, 295] on input "ARQUIVO CSV" at bounding box center [522, 292] width 386 height 27
type input "C:\fakepath\POLITICA_DE_ESTOQUE_20251003_133638_1.csv"
click at [718, 347] on button "Próximo" at bounding box center [715, 356] width 54 height 27
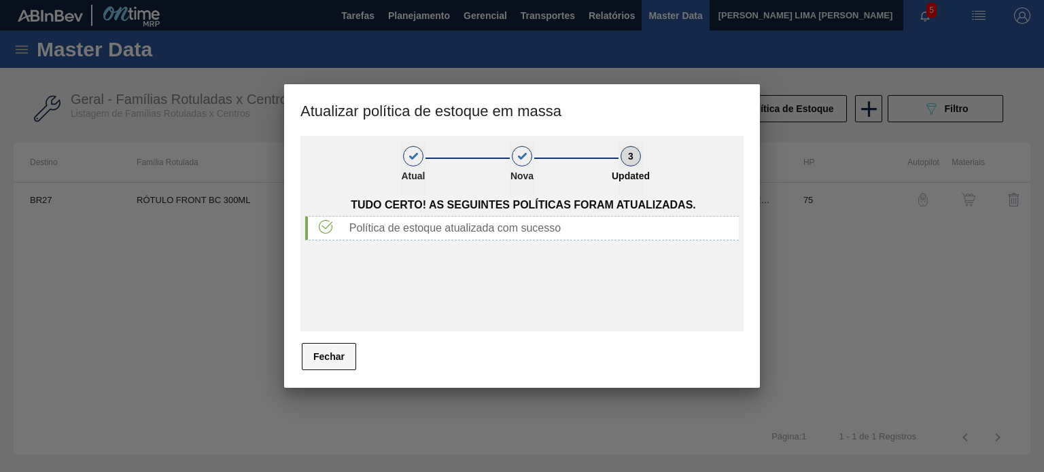
click at [330, 350] on button "Fechar" at bounding box center [329, 356] width 54 height 27
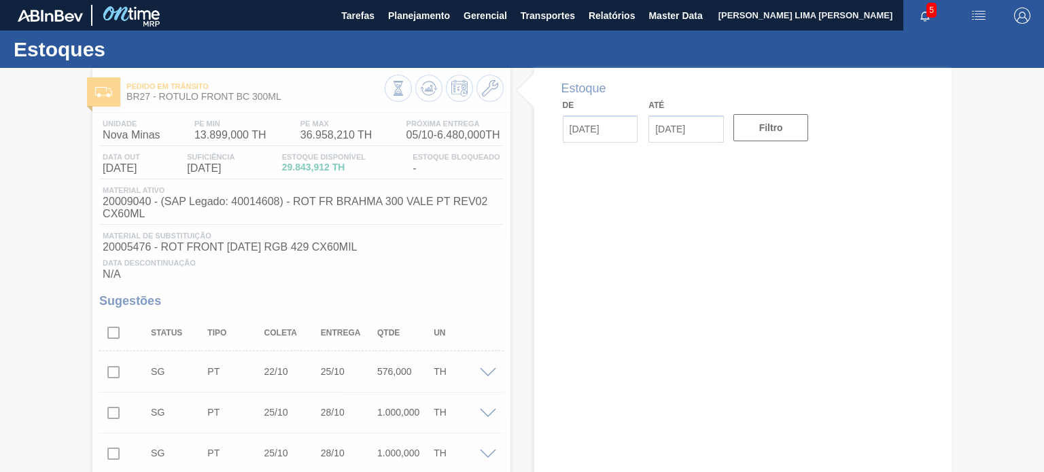
type input "[DATE]"
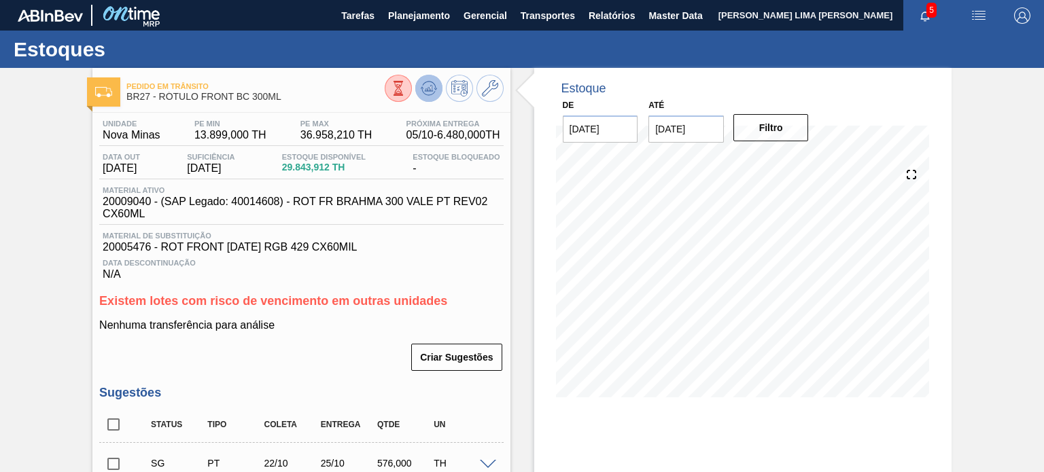
click at [428, 94] on icon at bounding box center [429, 88] width 16 height 16
click at [482, 86] on icon at bounding box center [490, 88] width 16 height 16
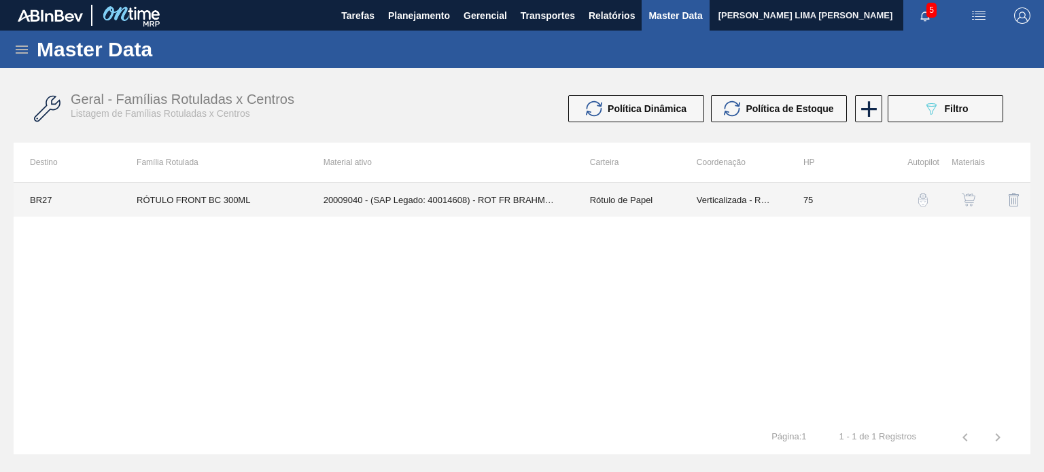
click at [579, 211] on td "Rótulo de Papel" at bounding box center [627, 200] width 107 height 34
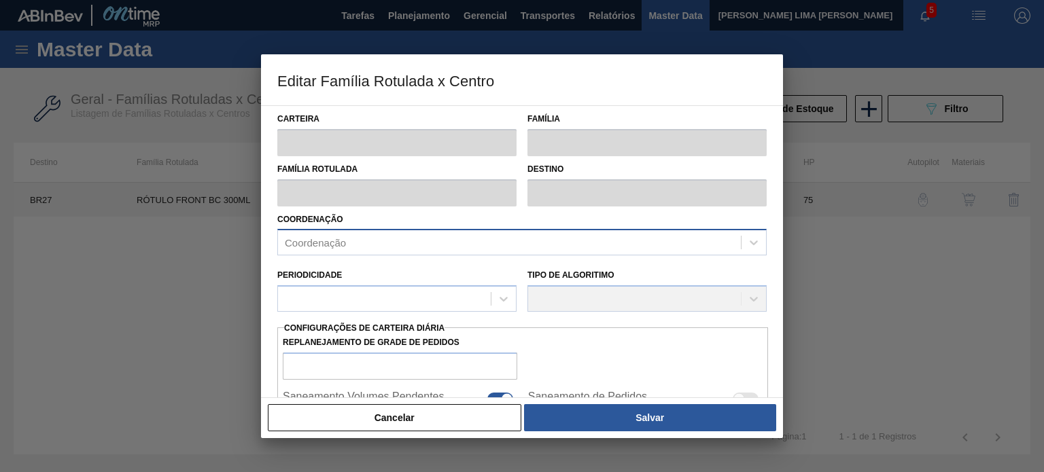
type input "Rótulo de Papel"
type input "Rótulo Papel"
type input "RÓTULO FRONT BC 300ML"
type input "BR27 - Nova Minas"
type input "75"
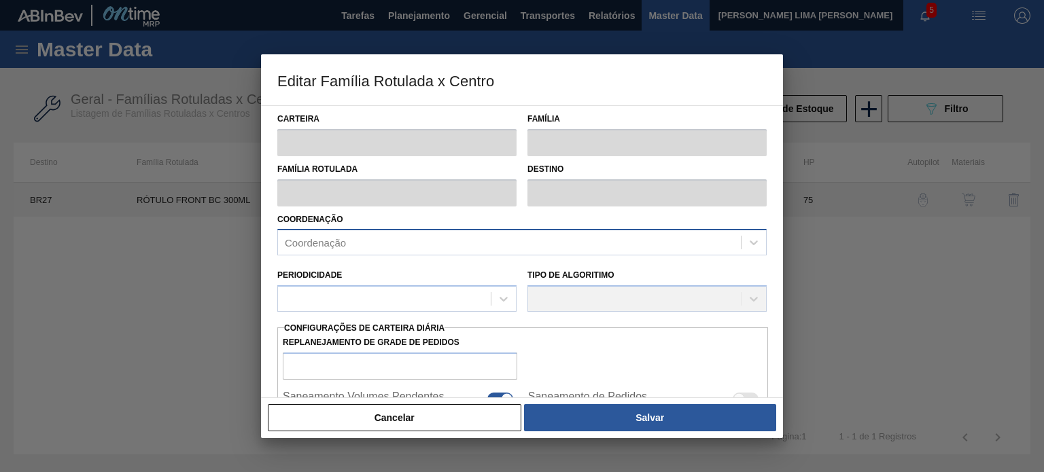
type input "13.899"
type input "36.958,21"
type input "1"
type input "14.038,753"
checkbox input "true"
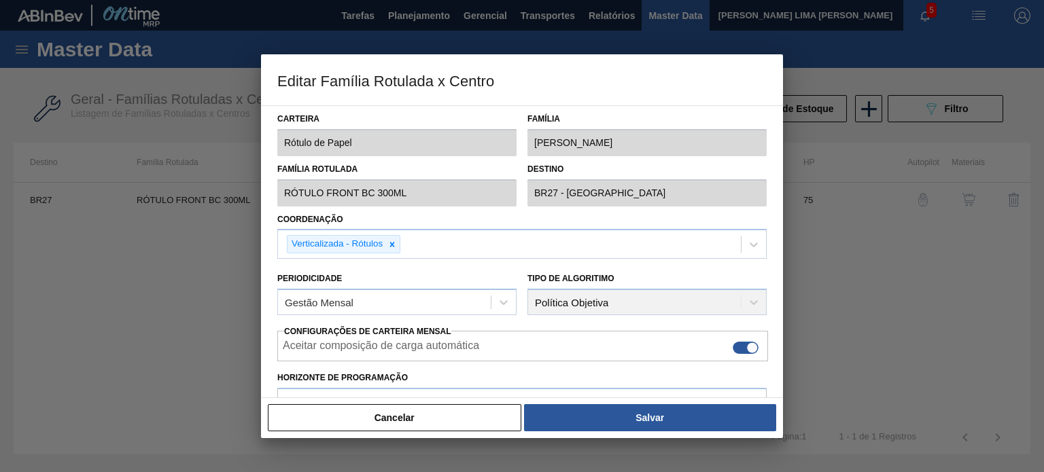
scroll to position [329, 0]
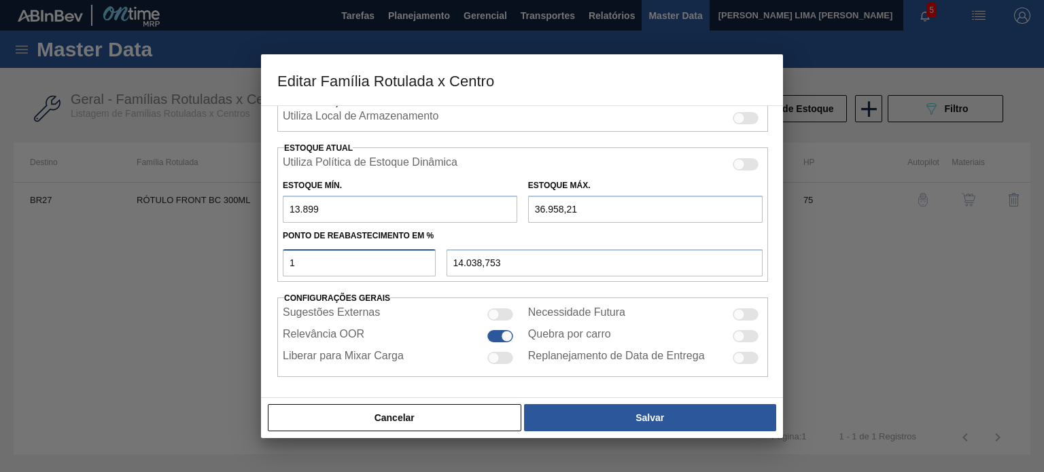
drag, startPoint x: 326, startPoint y: 262, endPoint x: 281, endPoint y: 262, distance: 44.9
click at [281, 262] on div "1" at bounding box center [359, 262] width 164 height 27
type input "6"
type input "15.282,553"
type input "69"
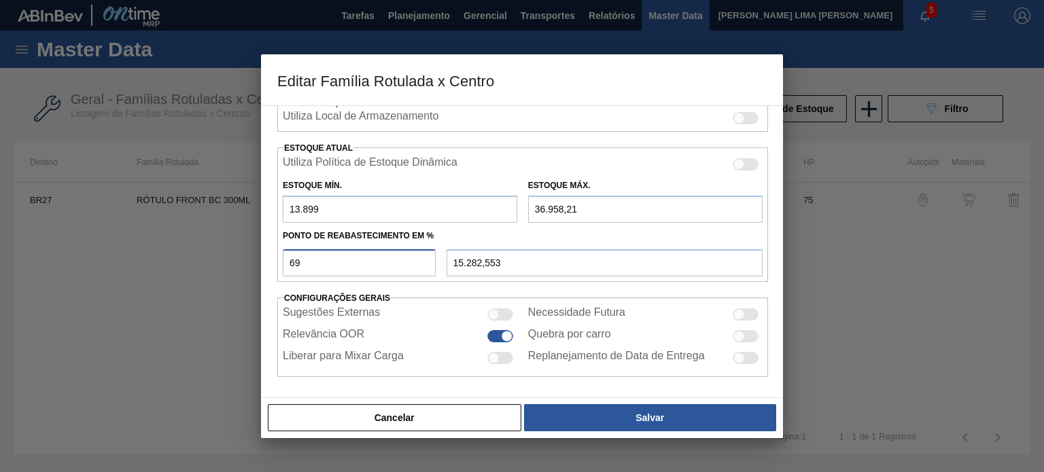
type input "29.809,855"
type input "69"
click at [427, 417] on button "Cancelar" at bounding box center [395, 417] width 254 height 27
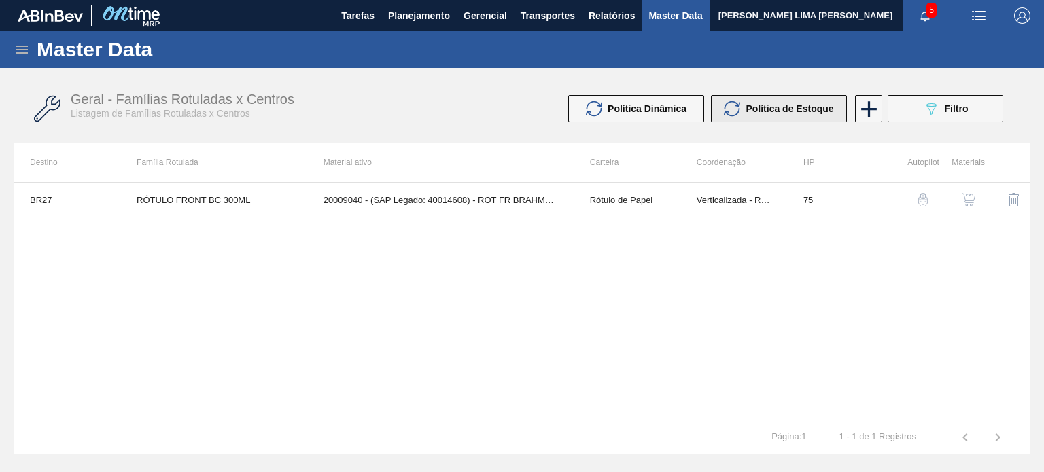
click at [760, 114] on span "Política de Estoque" at bounding box center [790, 108] width 88 height 11
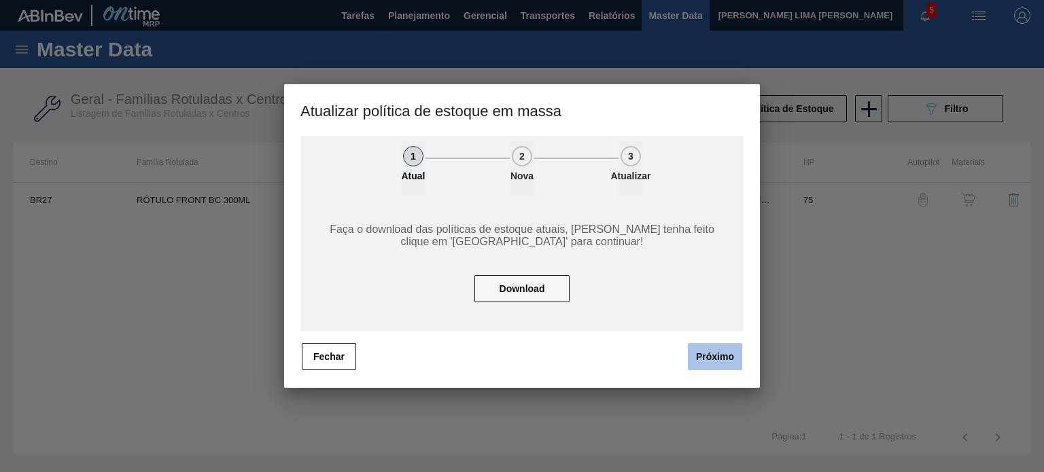
click at [716, 366] on button "Próximo" at bounding box center [715, 356] width 54 height 27
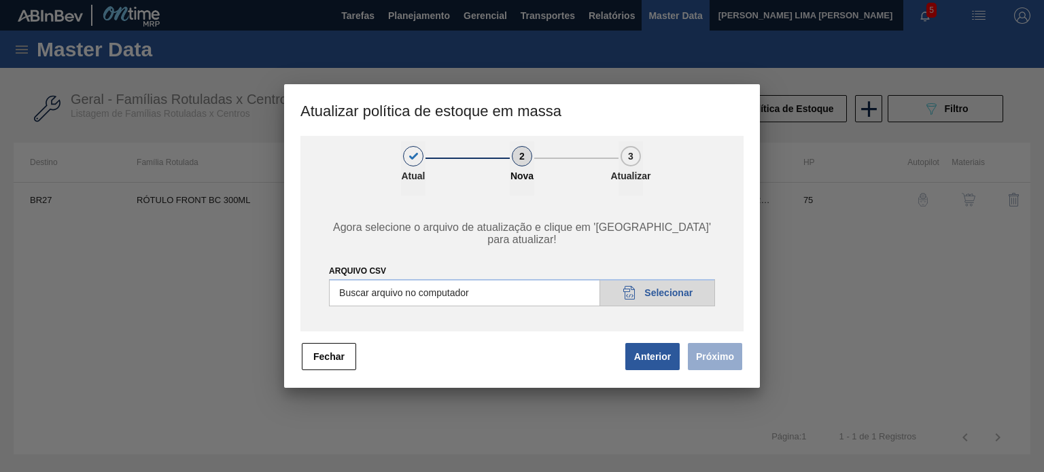
click at [630, 279] on input "ARQUIVO CSV" at bounding box center [522, 292] width 386 height 27
type input "C:\fakepath\POLITICA_DE_ESTOQUE_20251003_133638_1.csv"
click at [727, 355] on button "Próximo" at bounding box center [715, 356] width 54 height 27
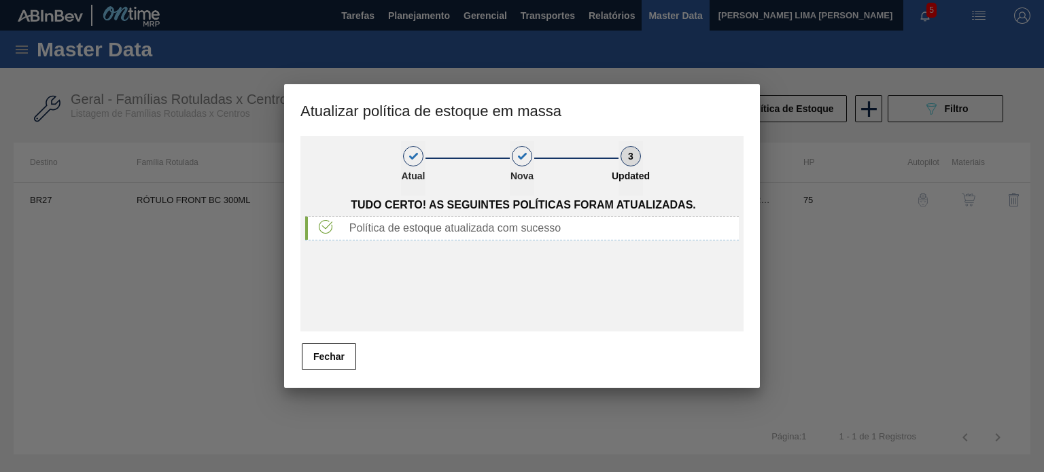
drag, startPoint x: 340, startPoint y: 350, endPoint x: 334, endPoint y: 337, distance: 14.3
click at [341, 352] on button "Fechar" at bounding box center [329, 356] width 54 height 27
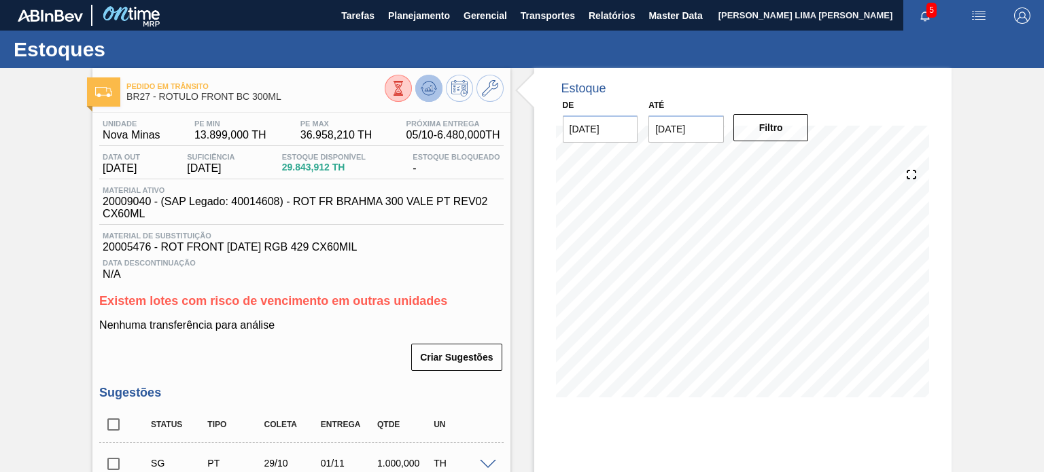
click at [432, 78] on button at bounding box center [428, 88] width 27 height 27
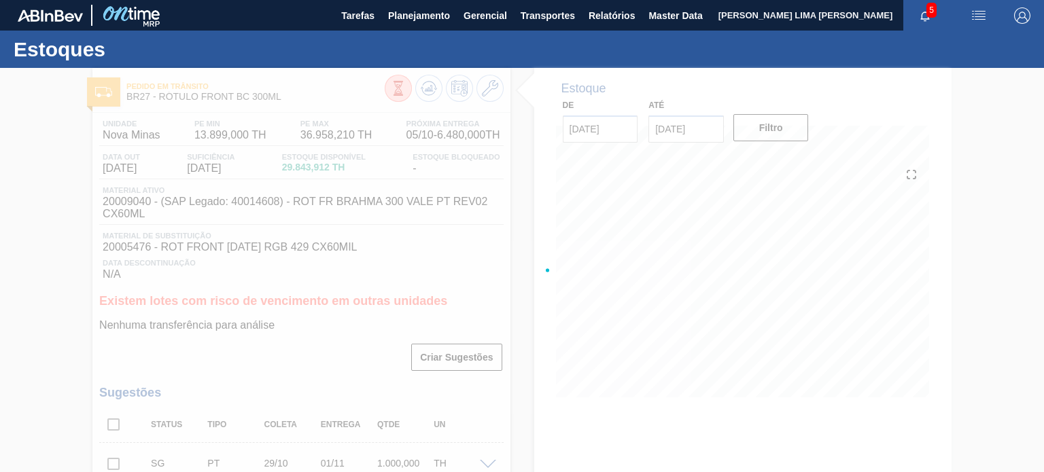
click at [479, 94] on div at bounding box center [522, 270] width 1044 height 404
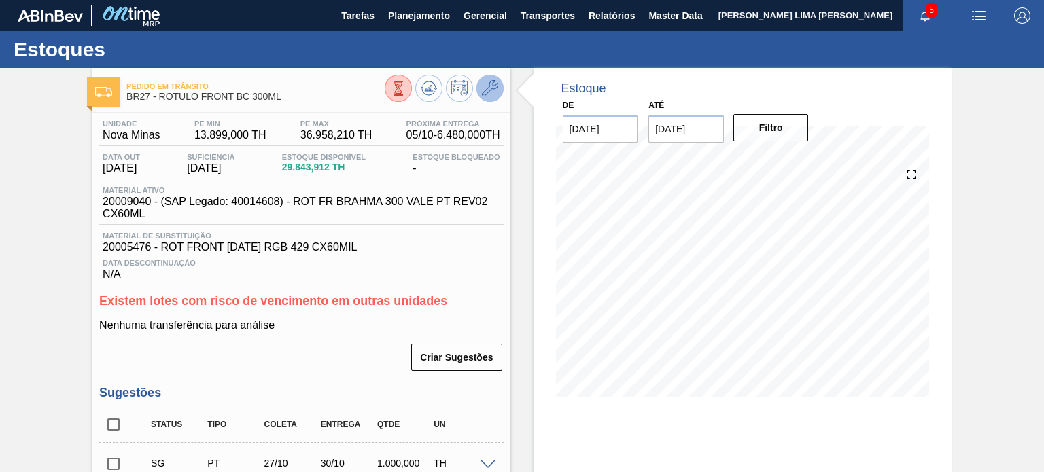
click at [479, 97] on button at bounding box center [489, 88] width 27 height 27
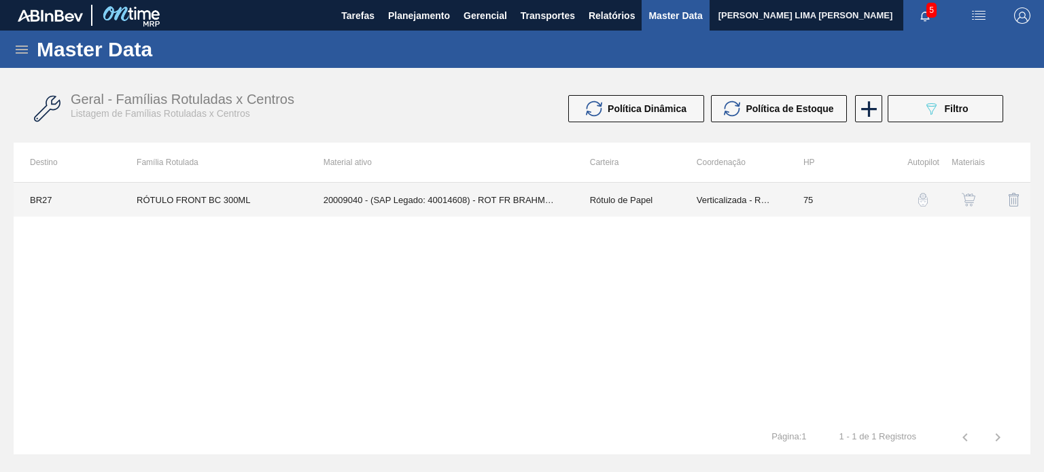
click at [765, 204] on td "Verticalizada - Rótulos" at bounding box center [733, 200] width 107 height 34
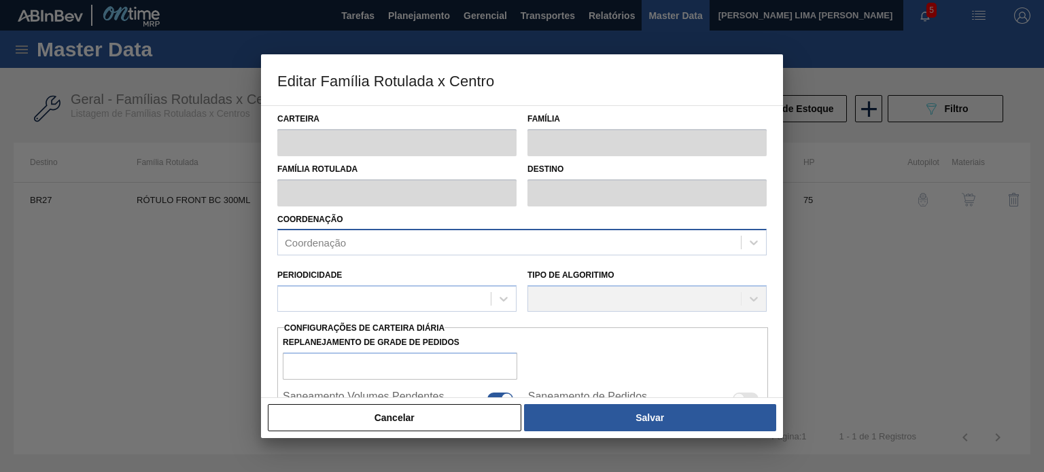
type input "Rótulo de Papel"
type input "Rótulo Papel"
type input "RÓTULO FRONT BC 300ML"
type input "BR27 - Nova Minas"
type input "75"
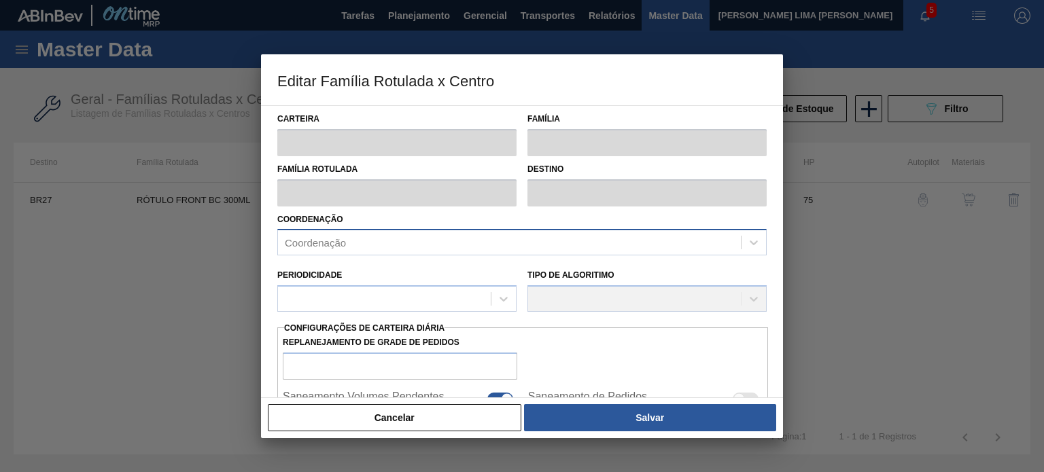
type input "13.899"
type input "36.958,21"
type input "61"
type input "27.874,279"
checkbox input "true"
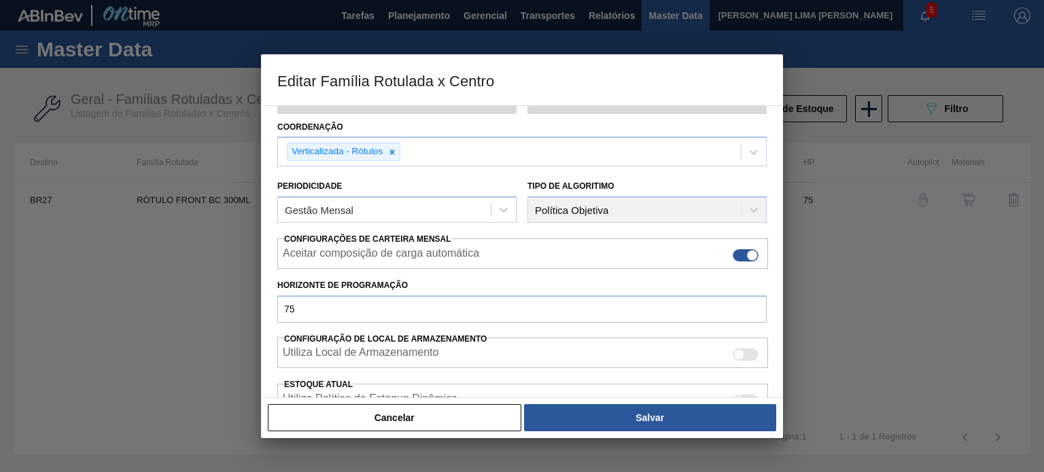
scroll to position [329, 0]
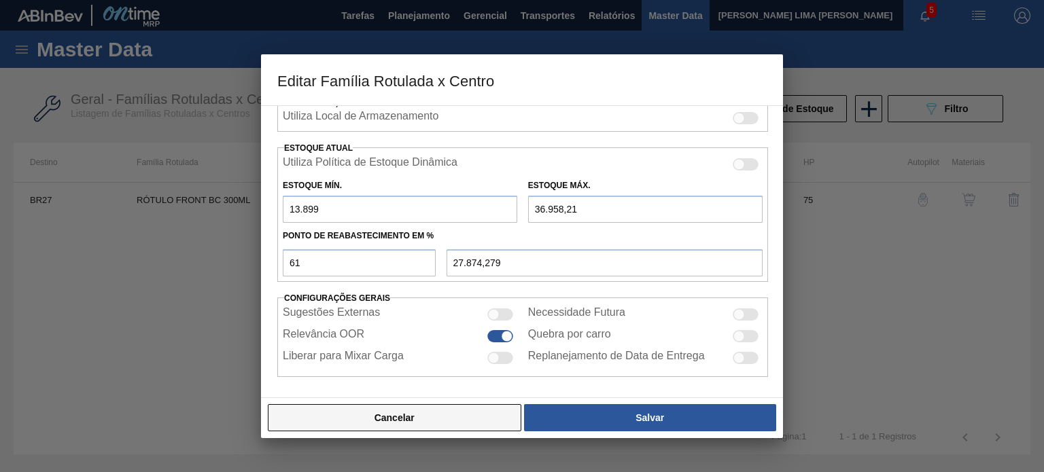
click at [445, 418] on button "Cancelar" at bounding box center [395, 417] width 254 height 27
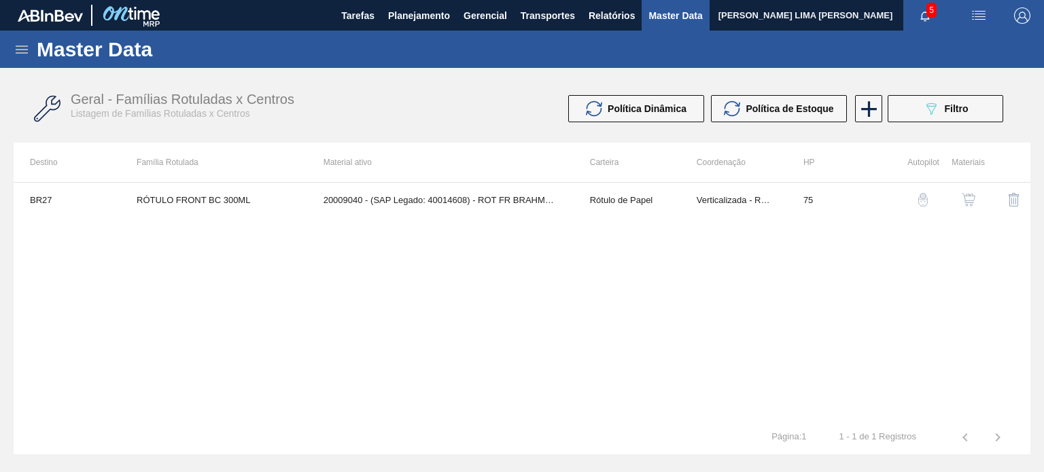
click at [918, 205] on img "button" at bounding box center [923, 200] width 14 height 14
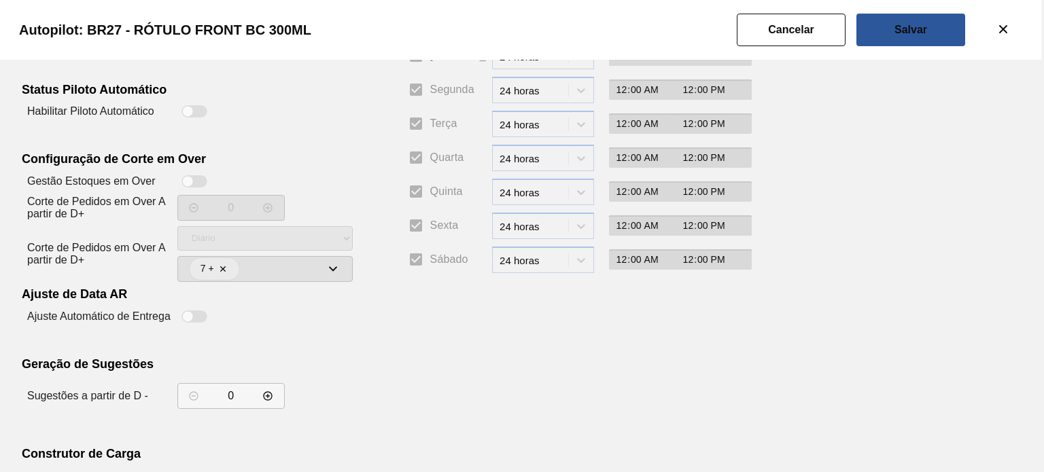
scroll to position [247, 0]
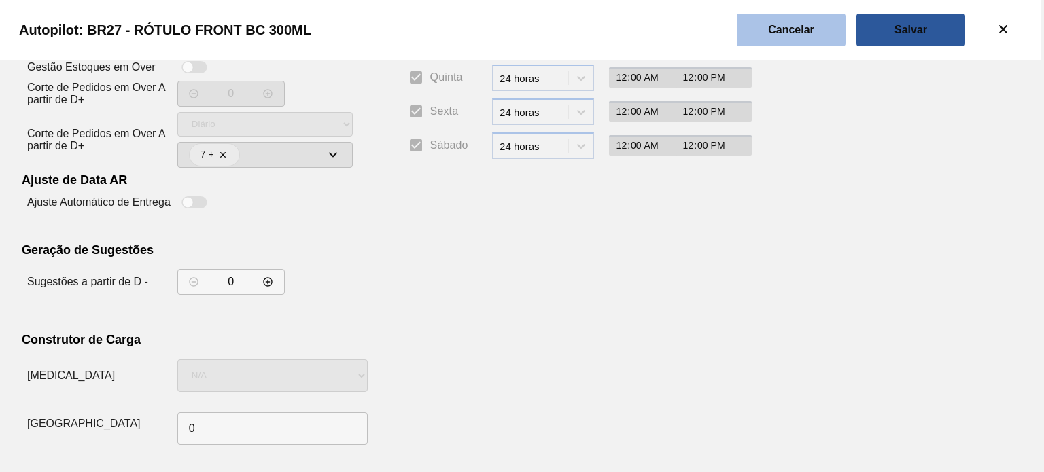
click at [786, 43] on button "Cancelar" at bounding box center [791, 30] width 109 height 33
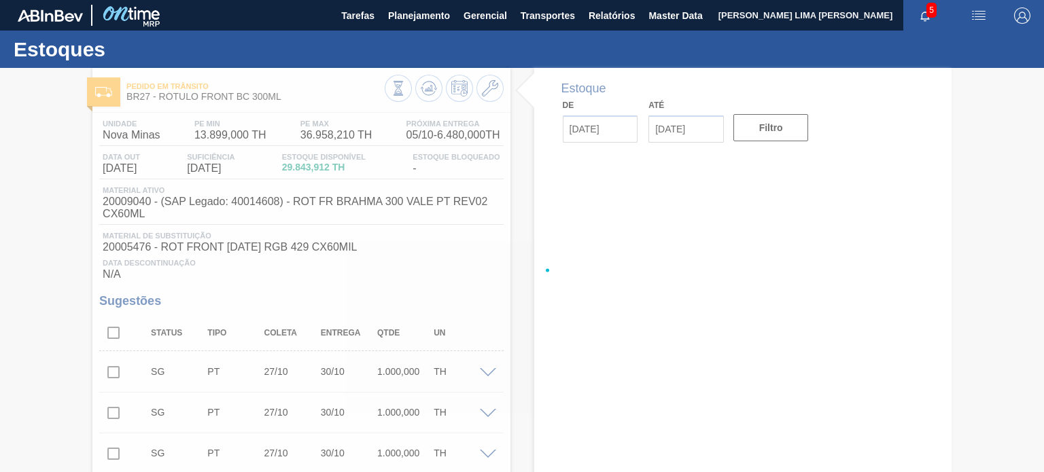
type input "[DATE]"
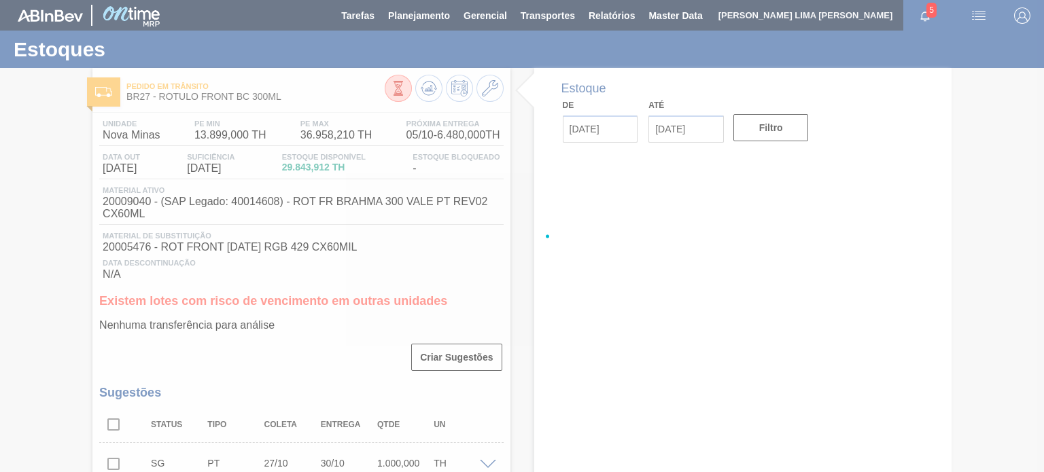
click at [428, 95] on div at bounding box center [522, 236] width 1044 height 472
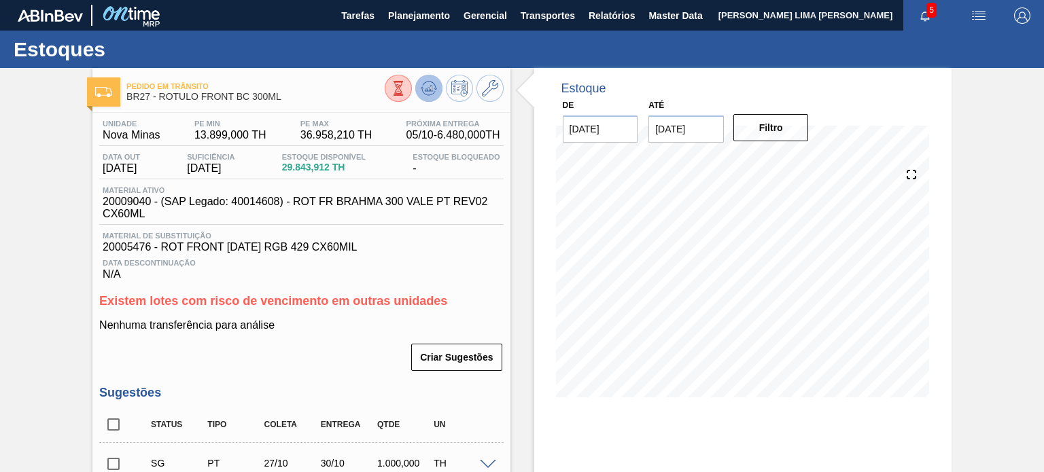
click at [423, 92] on icon at bounding box center [429, 88] width 16 height 16
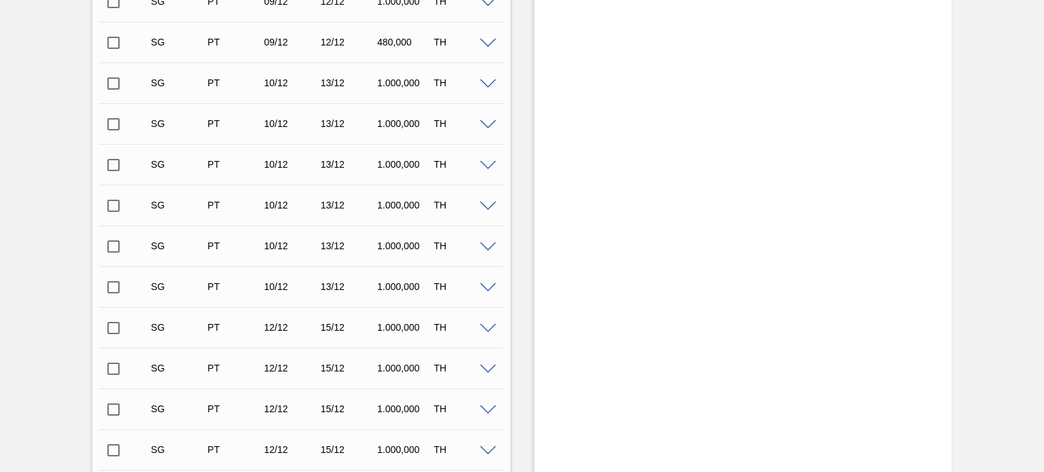
scroll to position [2692, 0]
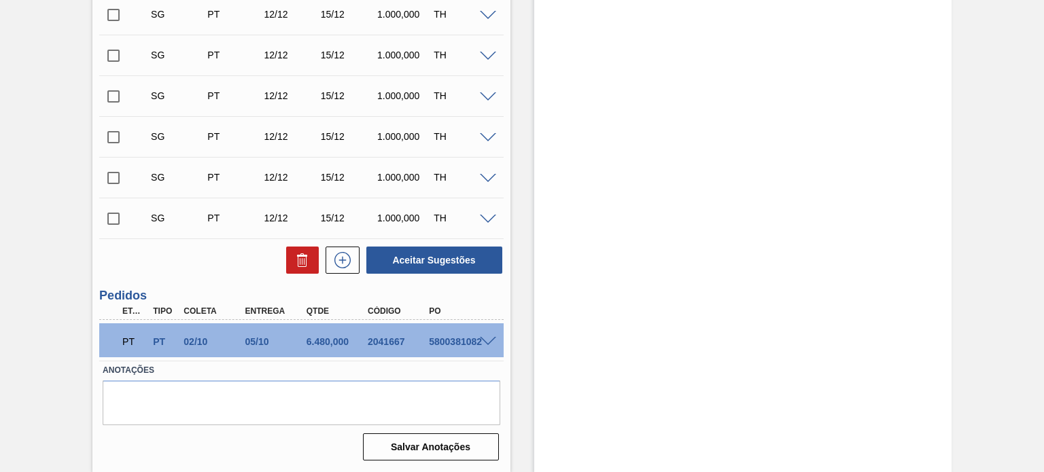
click at [489, 343] on span at bounding box center [488, 342] width 16 height 10
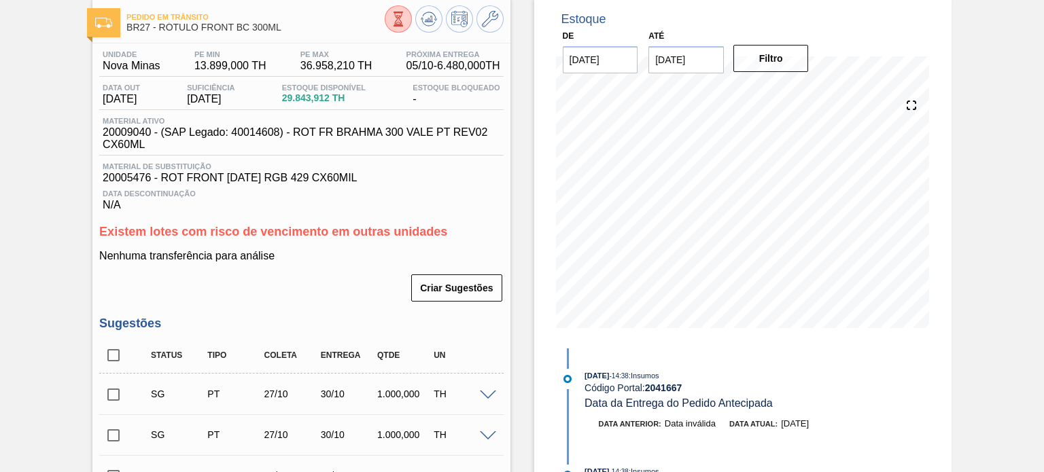
scroll to position [0, 0]
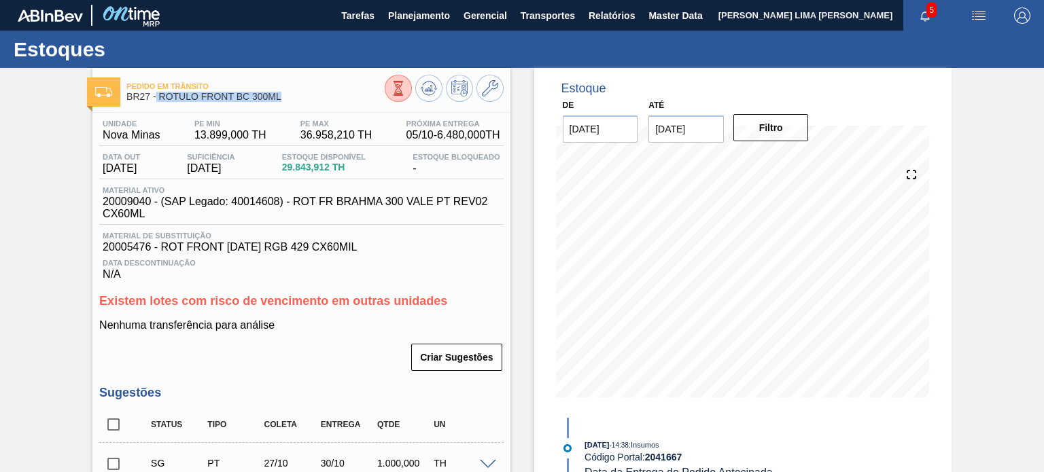
drag, startPoint x: 285, startPoint y: 100, endPoint x: 155, endPoint y: 102, distance: 130.5
click at [155, 102] on div "Pedido em Trânsito BR27 - RÓTULO FRONT BC 300ML" at bounding box center [255, 92] width 258 height 31
copy span "RÓTULO FRONT BC 300ML"
click at [497, 87] on icon at bounding box center [490, 88] width 16 height 16
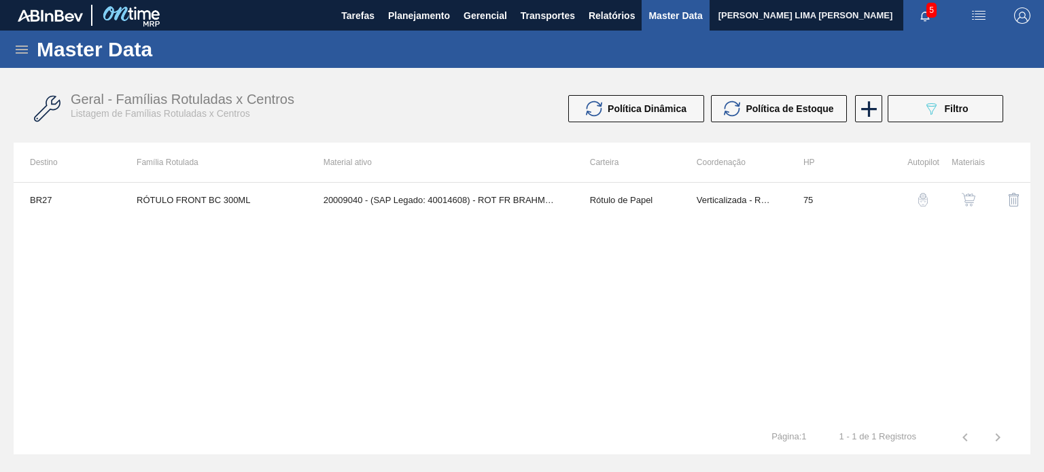
click at [527, 209] on td "20009040 - (SAP Legado: 40014608) - ROT FR BRAHMA 300 VALE PT REV02 CX60ML" at bounding box center [440, 200] width 266 height 34
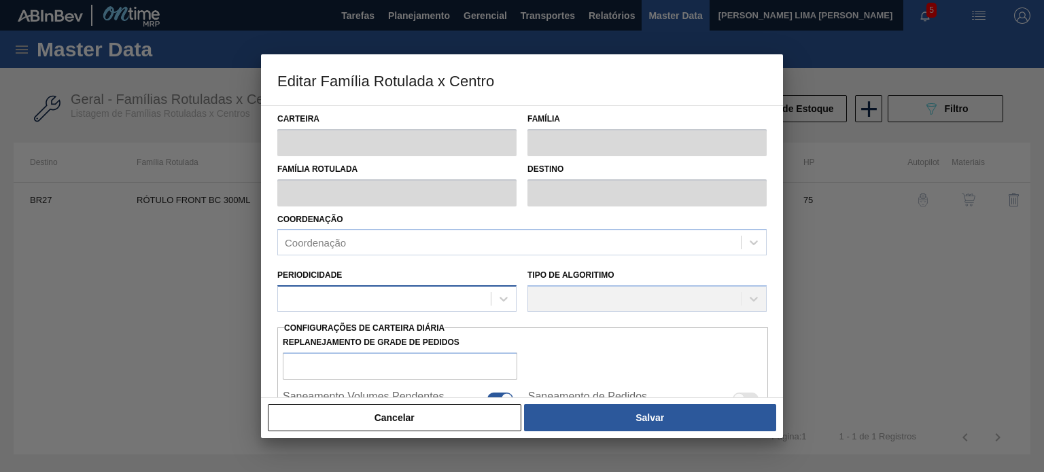
type input "Rótulo de Papel"
type input "Rótulo Papel"
type input "RÓTULO FRONT BC 300ML"
type input "BR27 - Nova Minas"
type input "75"
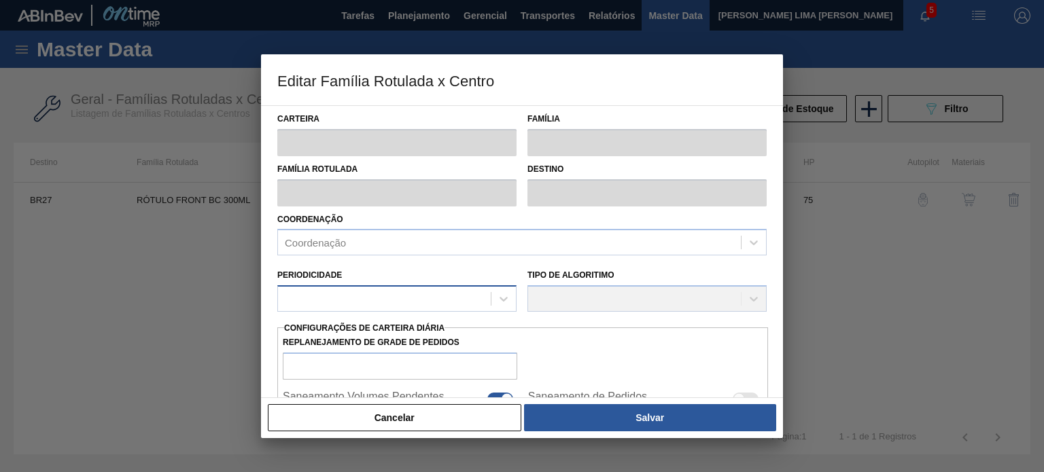
type input "13.899"
type input "36.958,21"
type input "61"
type input "27.874,279"
checkbox input "true"
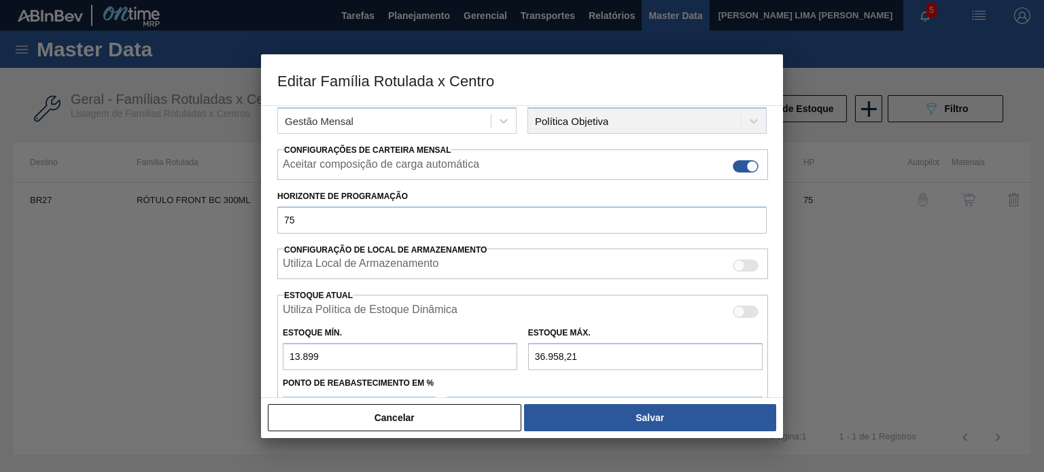
scroll to position [329, 0]
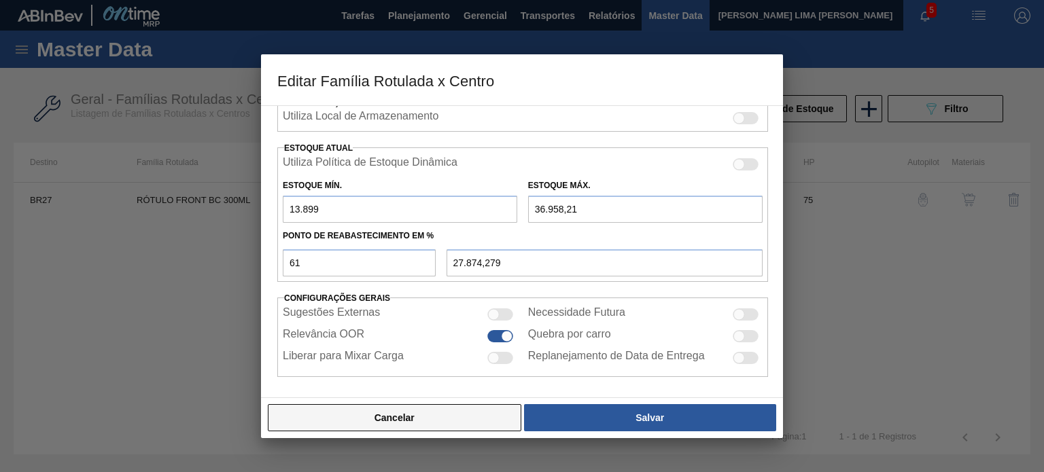
click at [453, 410] on button "Cancelar" at bounding box center [395, 417] width 254 height 27
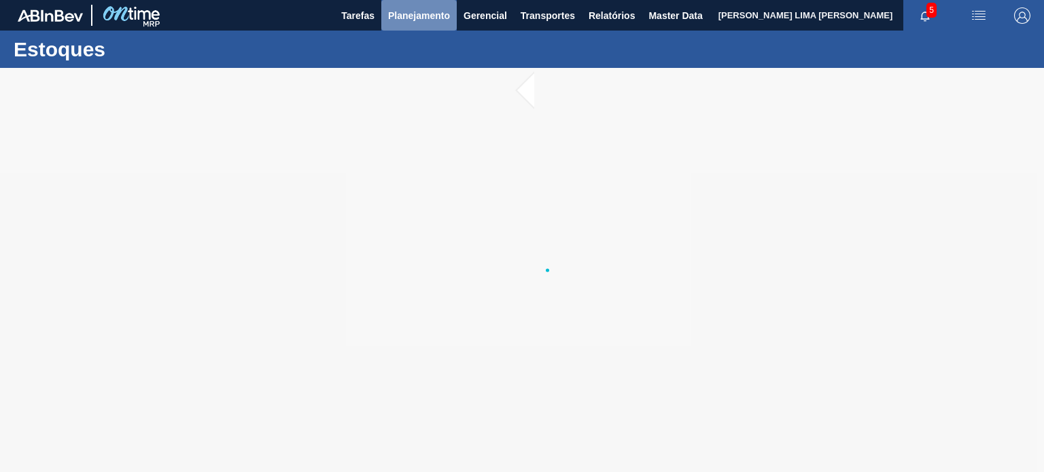
click at [413, 27] on button "Planejamento" at bounding box center [418, 15] width 75 height 31
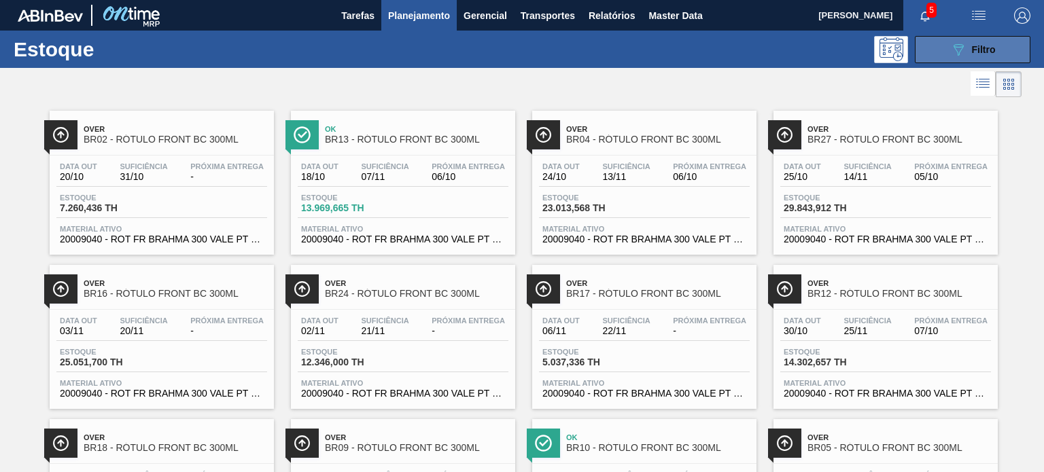
scroll to position [136, 0]
click at [943, 48] on button "089F7B8B-B2A5-4AFE-B5C0-19BA573D28AC Filtro" at bounding box center [973, 49] width 116 height 27
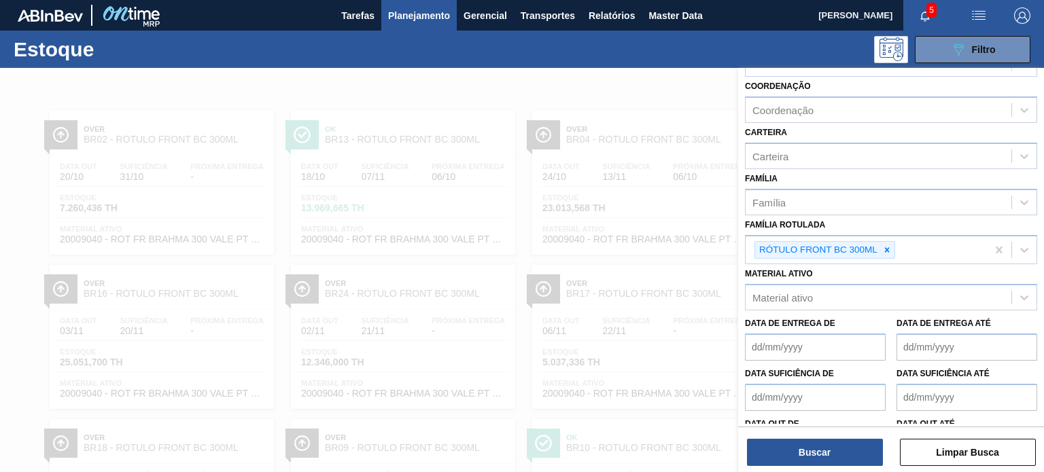
click at [642, 228] on div at bounding box center [522, 304] width 1044 height 472
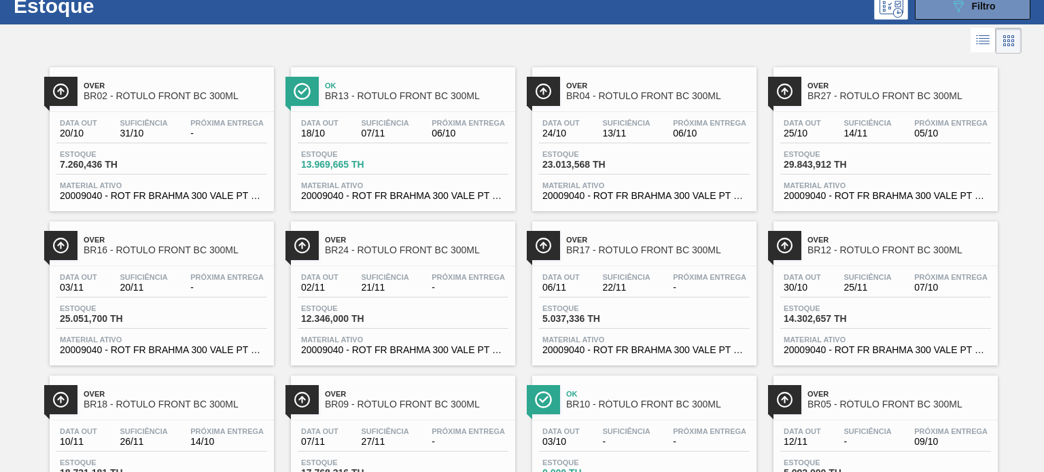
scroll to position [0, 0]
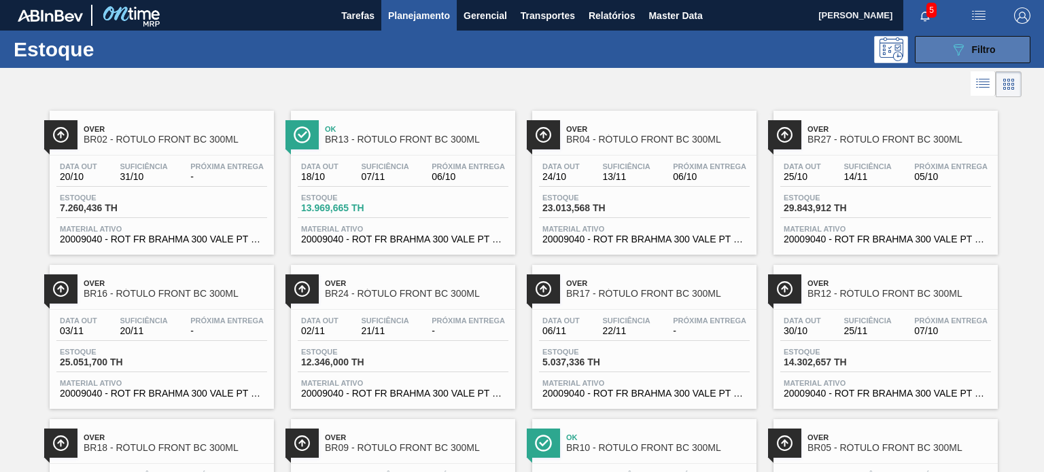
click at [933, 46] on button "089F7B8B-B2A5-4AFE-B5C0-19BA573D28AC Filtro" at bounding box center [973, 49] width 116 height 27
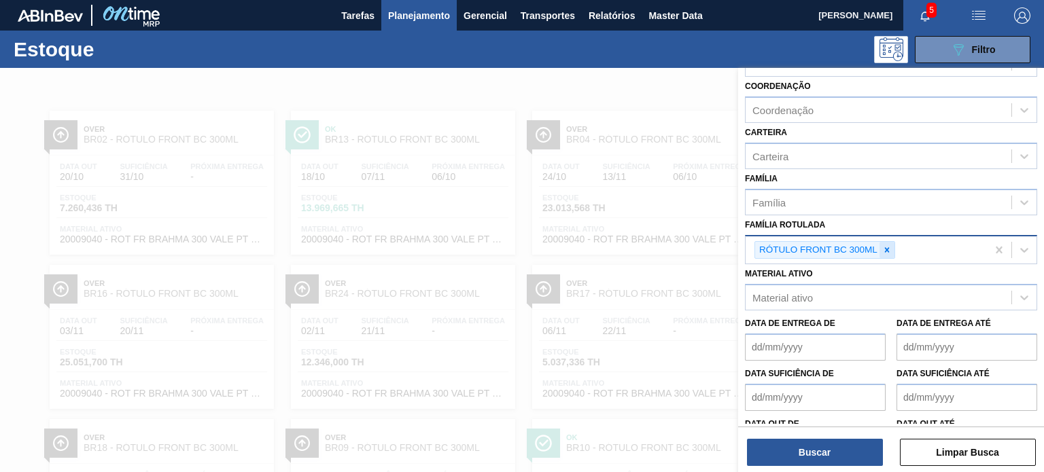
click at [889, 254] on div at bounding box center [887, 250] width 15 height 17
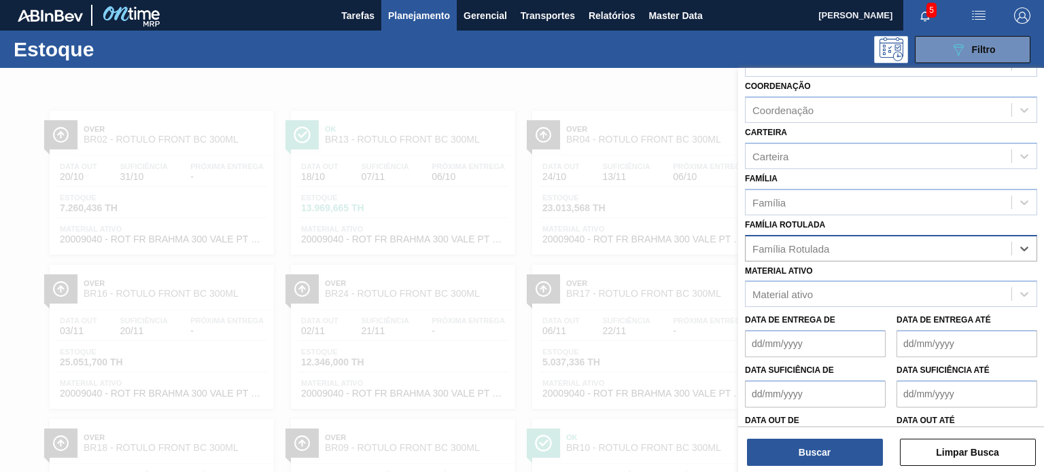
paste Rotulada "RÓTULO FRONT BC 300ML"
type Rotulada "RÓTULO FRONT BC 300ML"
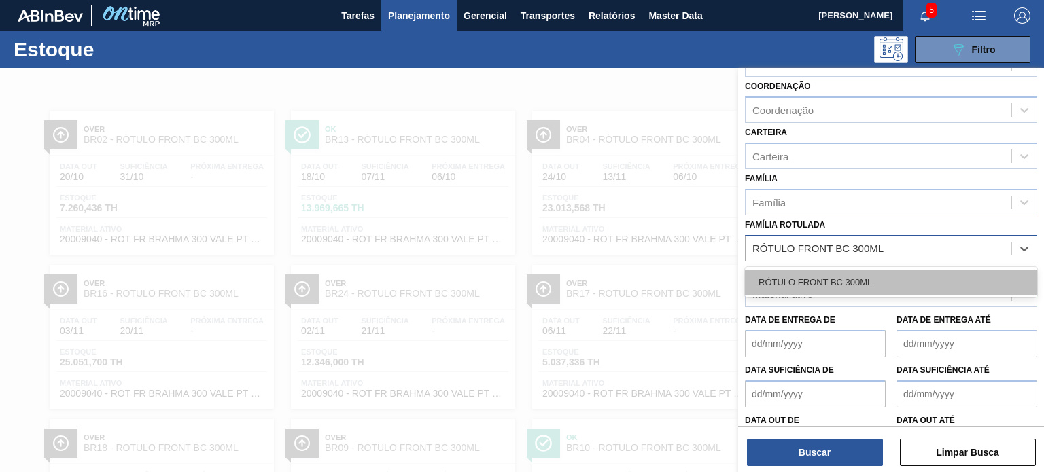
click at [867, 281] on div "RÓTULO FRONT BC 300ML" at bounding box center [891, 282] width 292 height 25
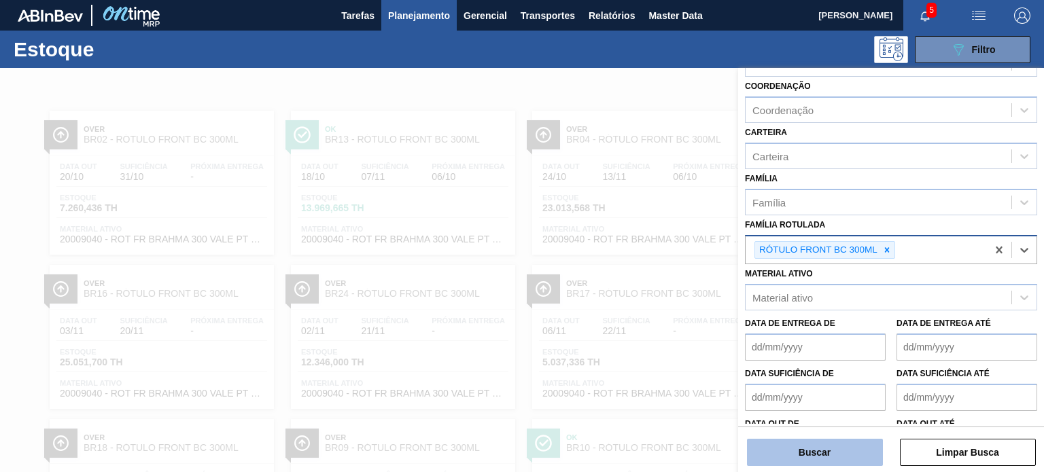
click at [841, 451] on button "Buscar" at bounding box center [815, 452] width 136 height 27
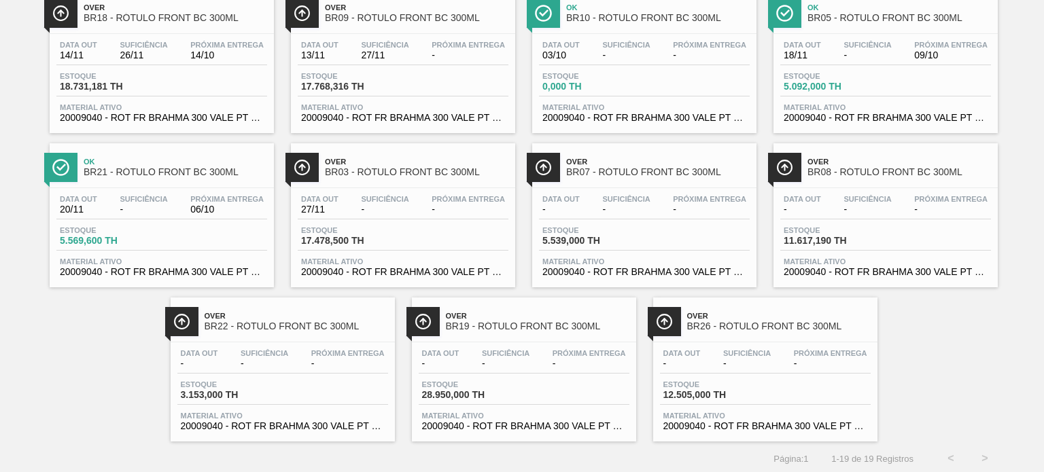
scroll to position [432, 0]
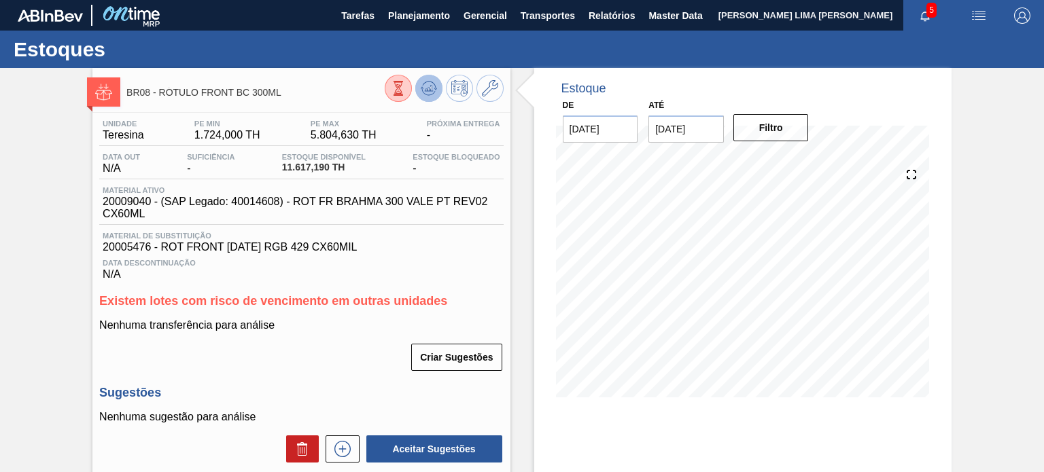
click at [424, 86] on icon at bounding box center [429, 88] width 16 height 16
